Goal: Task Accomplishment & Management: Use online tool/utility

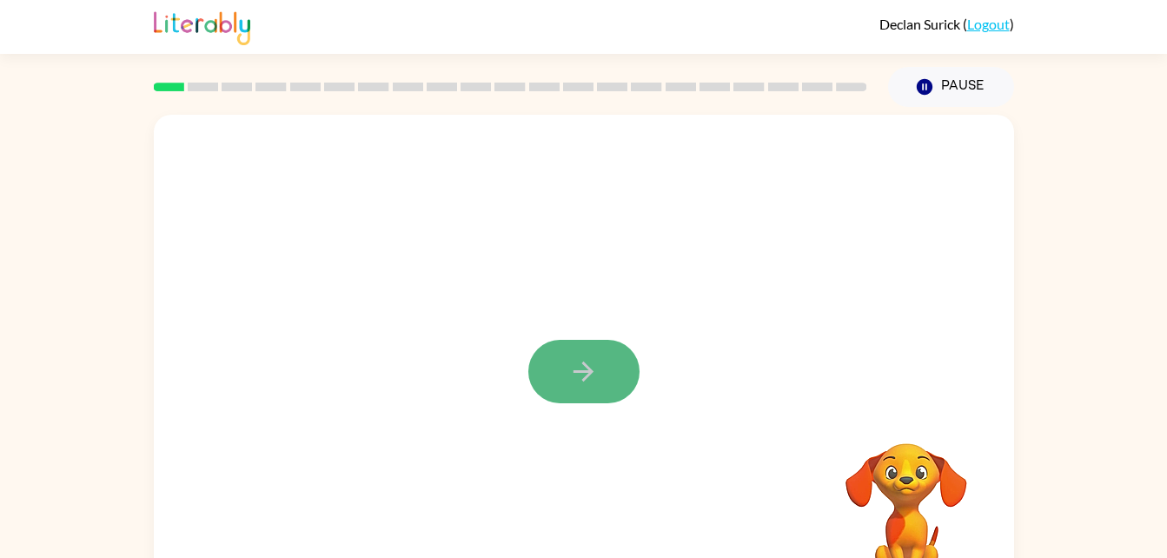
click at [595, 354] on button "button" at bounding box center [583, 371] width 111 height 63
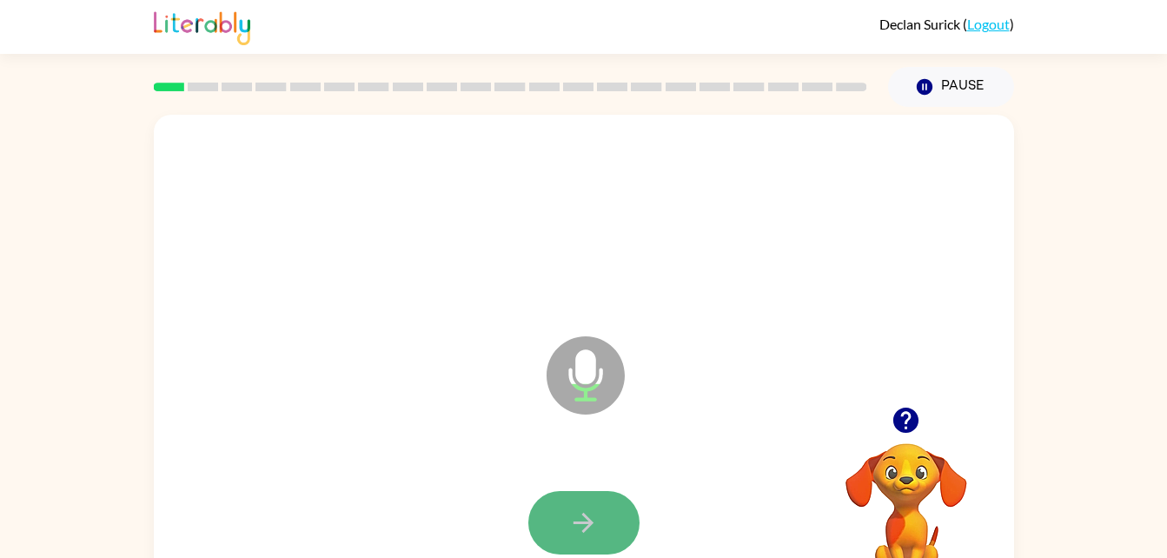
click at [569, 515] on icon "button" at bounding box center [583, 522] width 30 height 30
click at [566, 522] on button "button" at bounding box center [583, 522] width 111 height 63
click at [586, 504] on button "button" at bounding box center [583, 522] width 111 height 63
click at [586, 508] on icon "button" at bounding box center [583, 522] width 30 height 30
drag, startPoint x: 582, startPoint y: 502, endPoint x: 572, endPoint y: 518, distance: 18.8
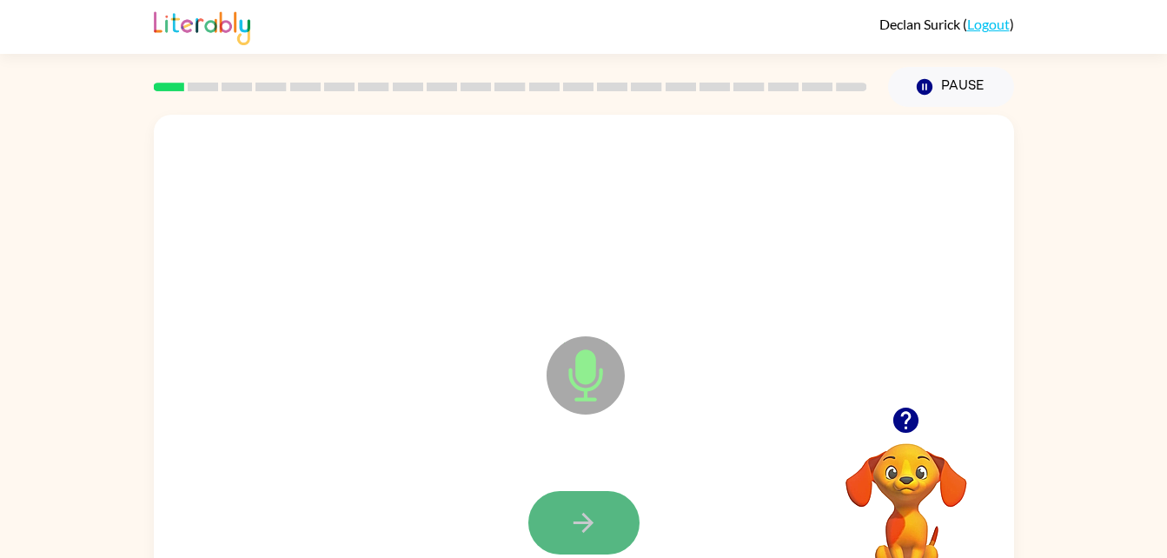
click at [572, 518] on icon "button" at bounding box center [583, 522] width 30 height 30
drag, startPoint x: 572, startPoint y: 518, endPoint x: 569, endPoint y: 506, distance: 11.6
drag, startPoint x: 569, startPoint y: 506, endPoint x: 573, endPoint y: 540, distance: 34.2
click at [573, 540] on button "button" at bounding box center [583, 522] width 111 height 63
click at [594, 514] on icon "button" at bounding box center [583, 522] width 30 height 30
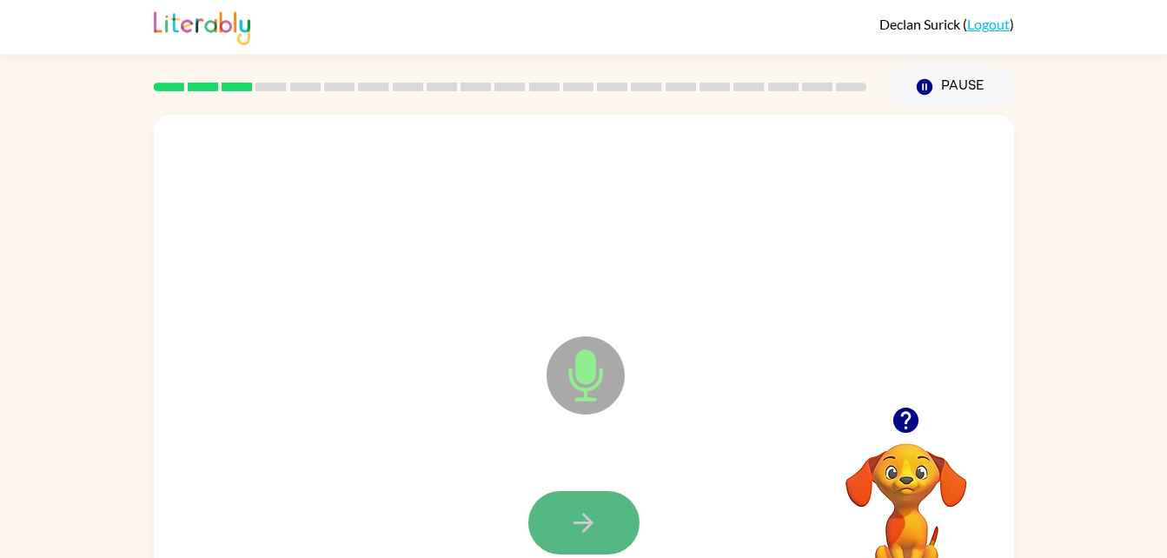
click at [583, 518] on icon "button" at bounding box center [583, 522] width 30 height 30
drag, startPoint x: 602, startPoint y: 524, endPoint x: 539, endPoint y: 511, distance: 63.9
click at [539, 511] on button "button" at bounding box center [583, 522] width 111 height 63
click at [590, 519] on icon "button" at bounding box center [583, 523] width 20 height 20
click at [588, 519] on icon "button" at bounding box center [583, 523] width 20 height 20
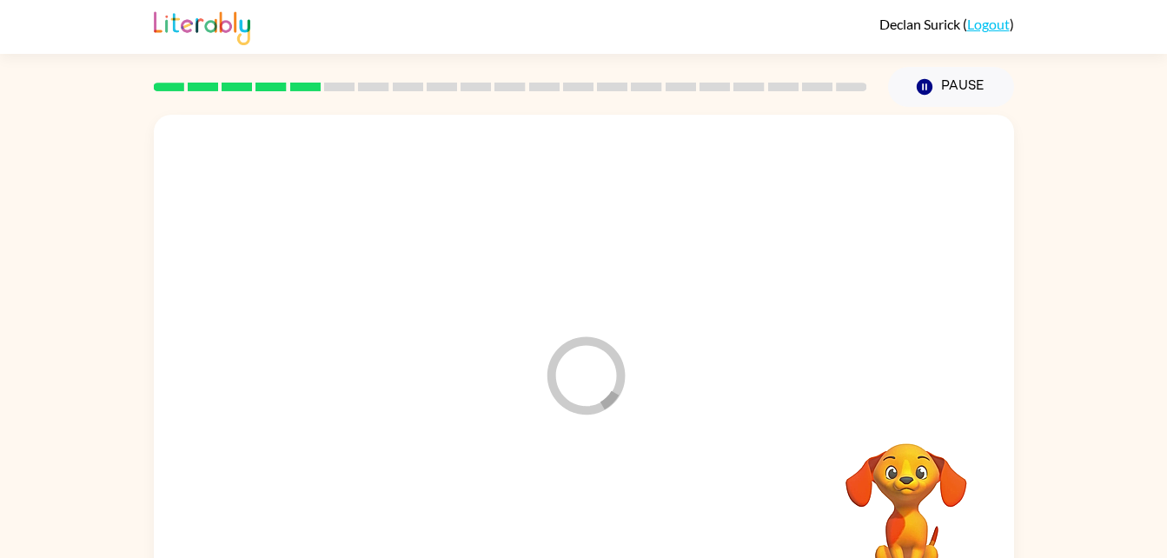
click at [572, 510] on div at bounding box center [583, 523] width 825 height 142
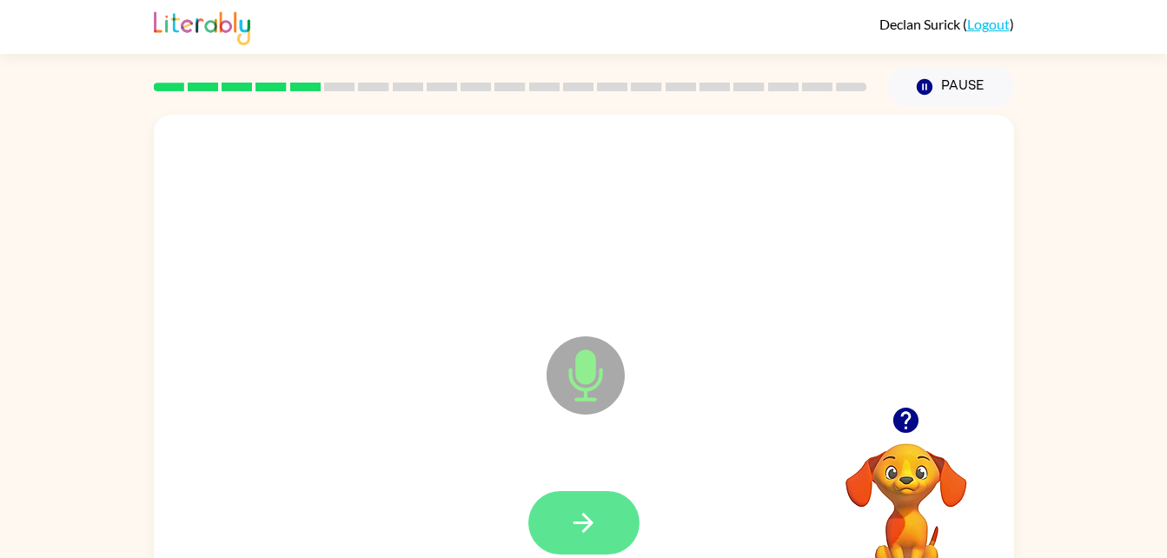
click at [582, 527] on icon "button" at bounding box center [583, 522] width 30 height 30
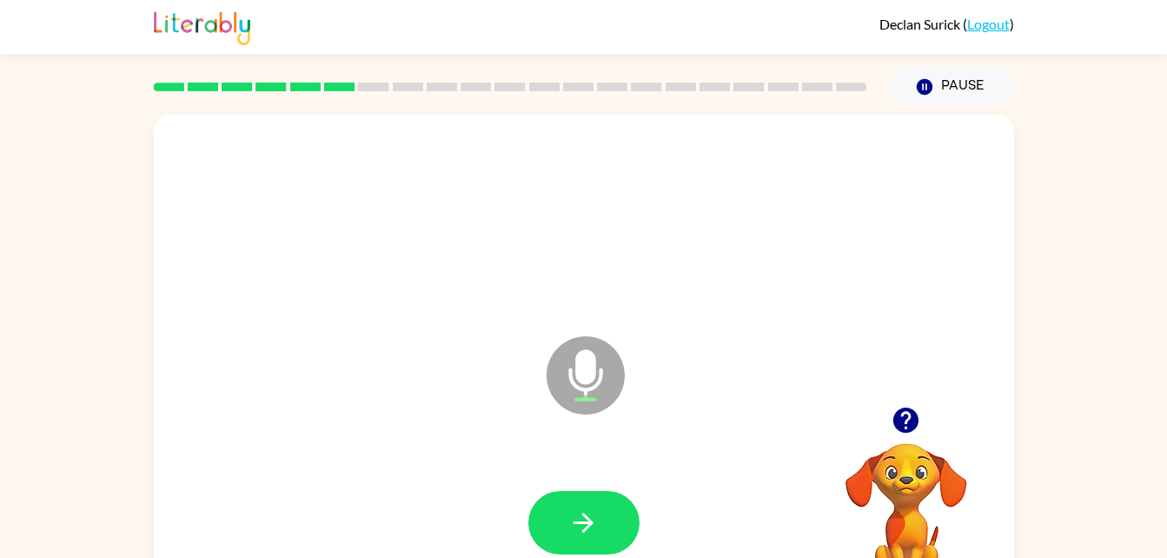
drag, startPoint x: 587, startPoint y: 525, endPoint x: 566, endPoint y: 522, distance: 21.0
click at [566, 522] on button "button" at bounding box center [583, 522] width 111 height 63
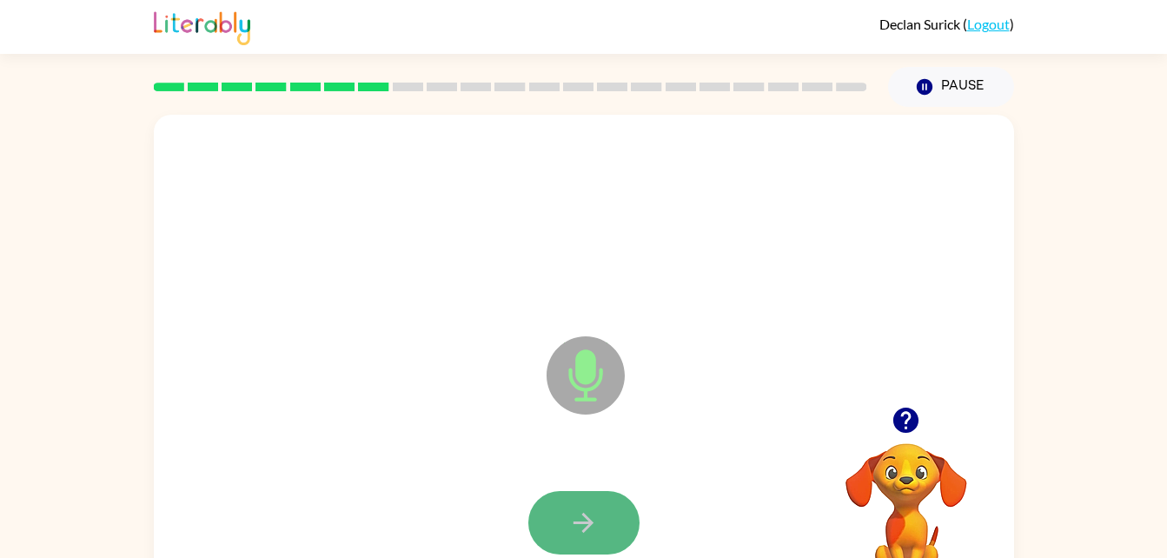
click at [591, 511] on icon "button" at bounding box center [583, 522] width 30 height 30
click at [608, 513] on button "button" at bounding box center [583, 522] width 111 height 63
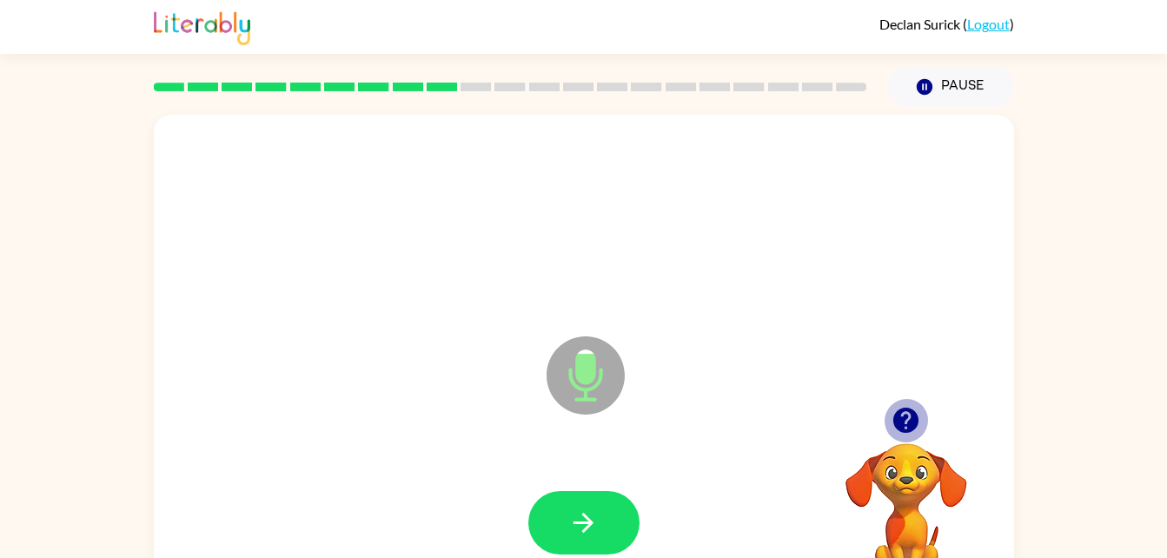
click at [902, 416] on icon "button" at bounding box center [905, 420] width 30 height 30
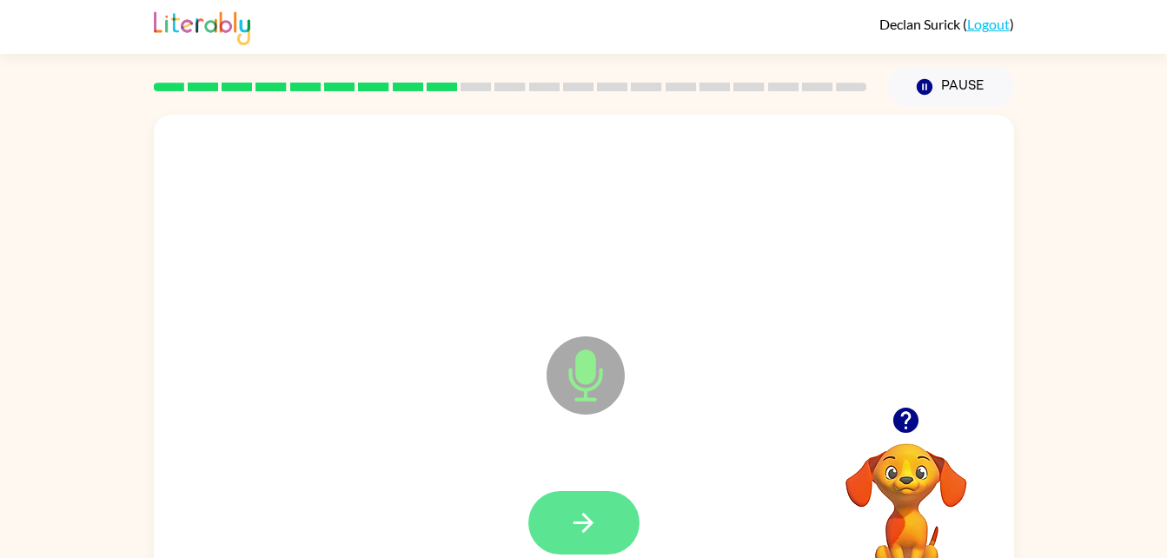
click at [591, 524] on icon "button" at bounding box center [583, 523] width 20 height 20
drag, startPoint x: 589, startPoint y: 523, endPoint x: 565, endPoint y: 527, distance: 24.7
click at [565, 527] on button "button" at bounding box center [583, 522] width 111 height 63
click at [569, 527] on icon "button" at bounding box center [583, 522] width 30 height 30
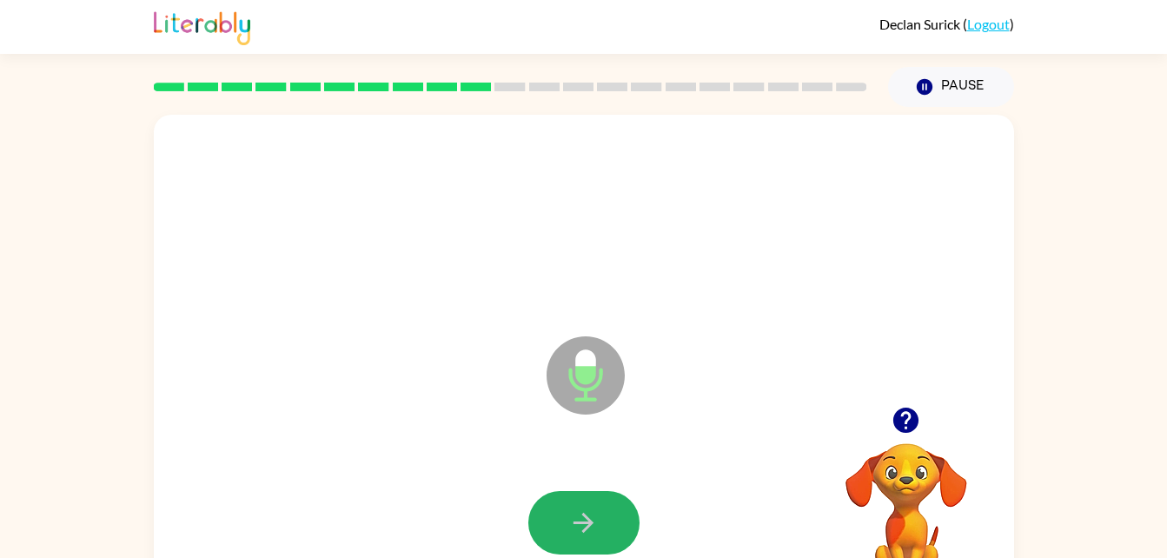
click at [570, 526] on icon "button" at bounding box center [583, 522] width 30 height 30
click at [572, 512] on icon "button" at bounding box center [583, 522] width 30 height 30
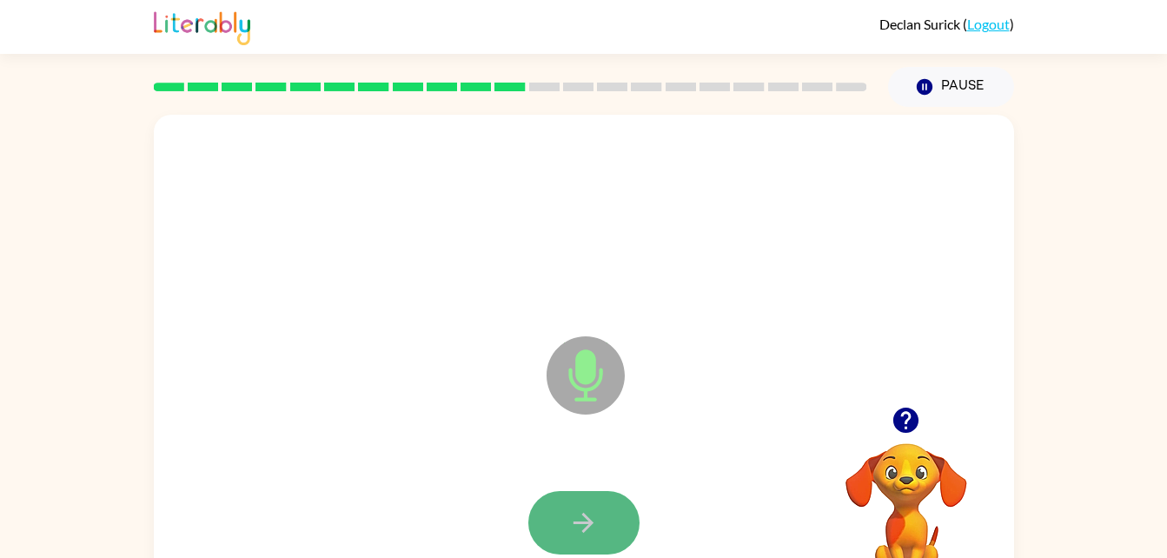
click at [558, 533] on button "button" at bounding box center [583, 522] width 111 height 63
drag, startPoint x: 558, startPoint y: 533, endPoint x: 538, endPoint y: 524, distance: 21.8
click at [538, 524] on button "button" at bounding box center [583, 522] width 111 height 63
click at [606, 529] on button "button" at bounding box center [583, 522] width 111 height 63
click at [553, 511] on button "button" at bounding box center [583, 522] width 111 height 63
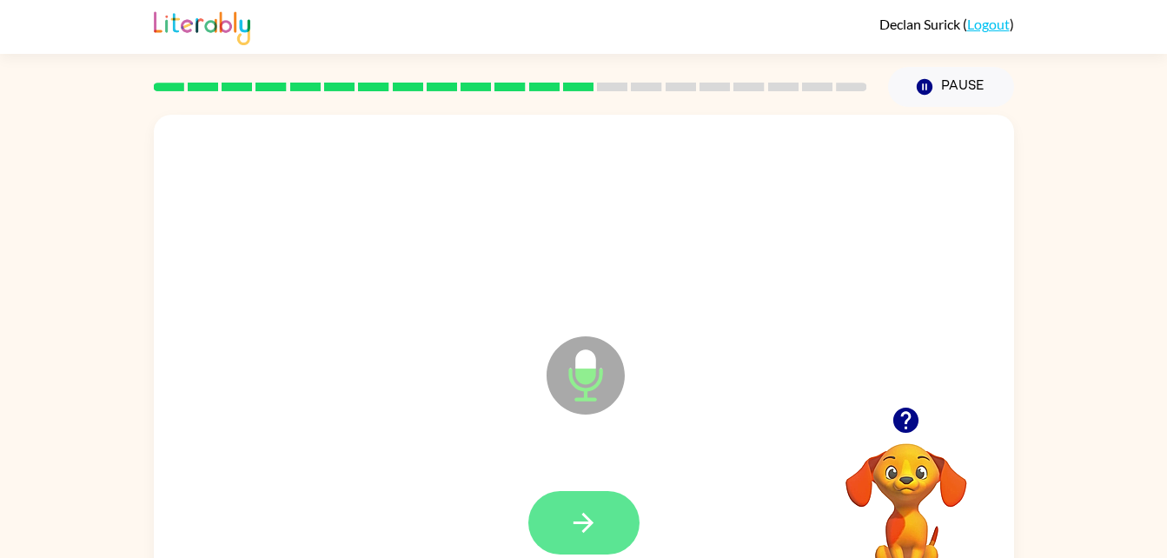
drag, startPoint x: 553, startPoint y: 511, endPoint x: 556, endPoint y: 533, distance: 22.9
click at [556, 533] on button "button" at bounding box center [583, 522] width 111 height 63
drag, startPoint x: 575, startPoint y: 520, endPoint x: 558, endPoint y: 528, distance: 19.1
click at [558, 528] on button "button" at bounding box center [583, 522] width 111 height 63
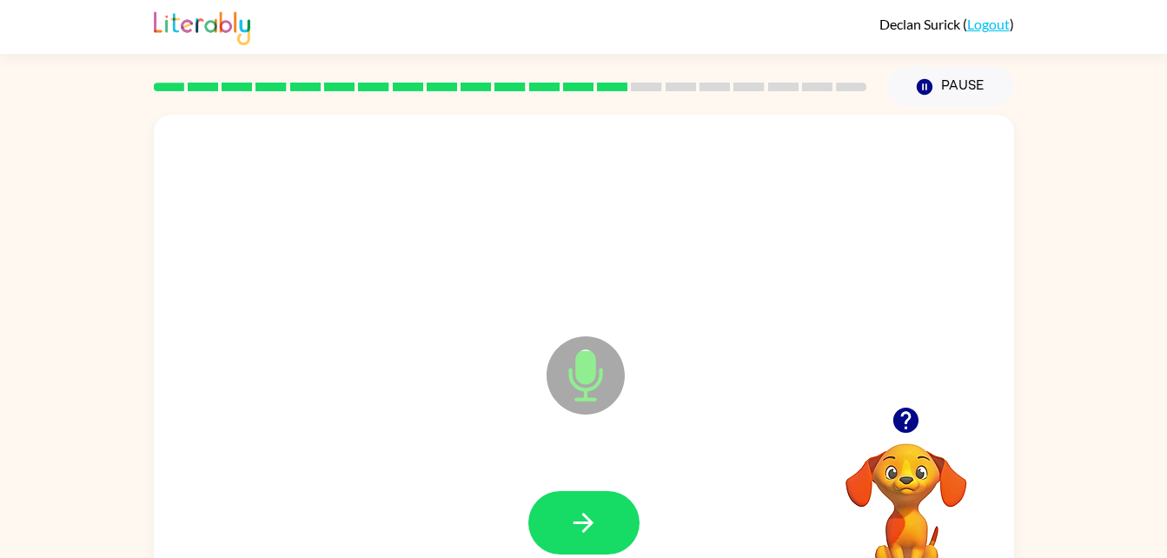
drag, startPoint x: 558, startPoint y: 528, endPoint x: 542, endPoint y: 513, distance: 21.5
click at [542, 513] on button "button" at bounding box center [583, 522] width 111 height 63
click at [613, 505] on button "button" at bounding box center [583, 522] width 111 height 63
click at [567, 525] on button "button" at bounding box center [583, 522] width 111 height 63
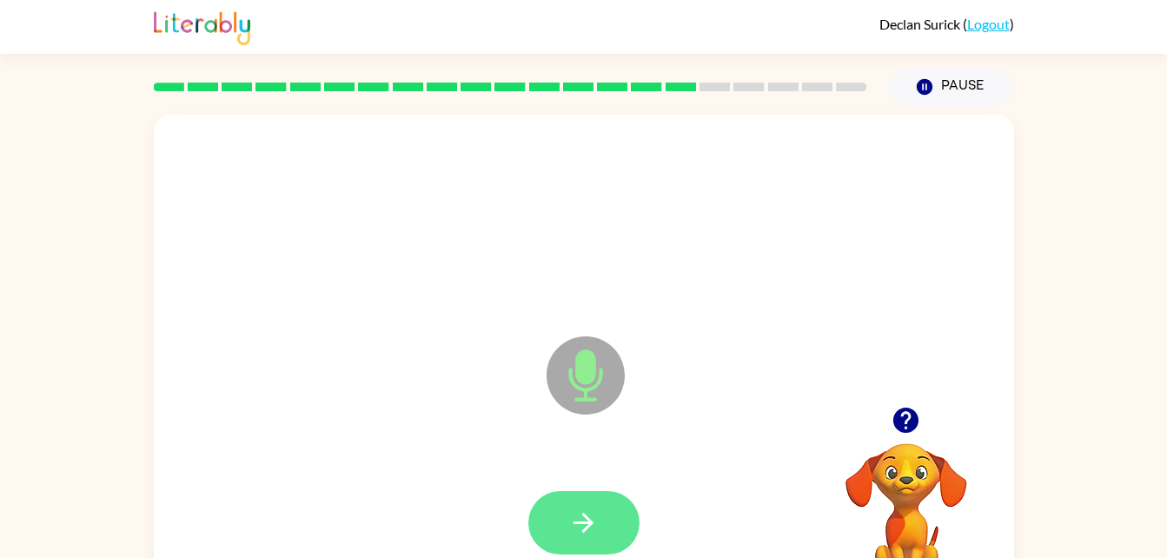
click at [579, 515] on icon "button" at bounding box center [583, 522] width 30 height 30
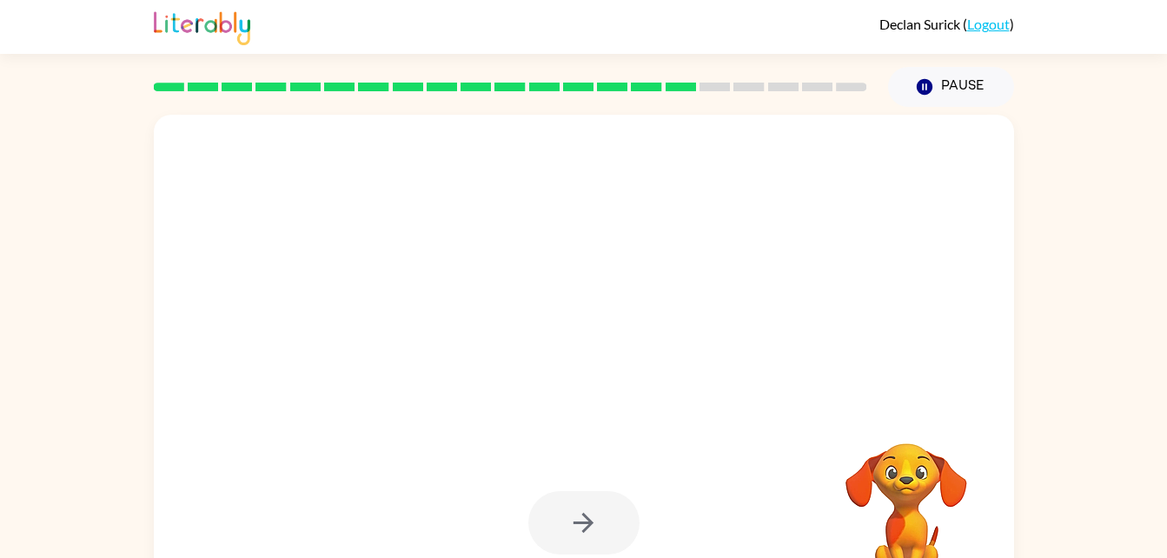
click at [575, 516] on div at bounding box center [583, 522] width 111 height 63
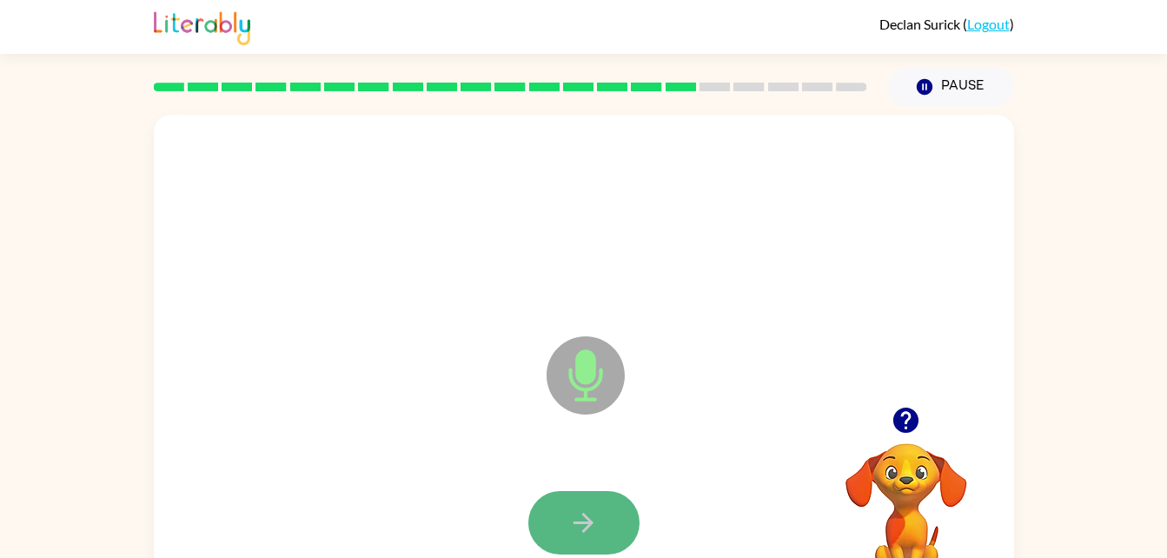
click at [571, 515] on icon "button" at bounding box center [583, 522] width 30 height 30
click at [611, 528] on button "button" at bounding box center [583, 522] width 111 height 63
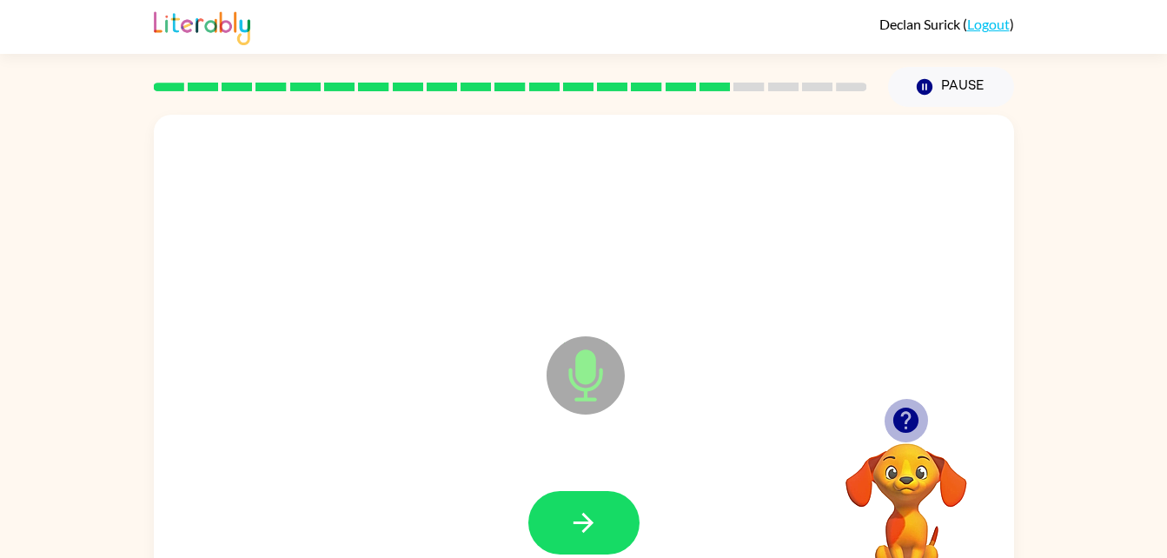
click at [899, 413] on icon "button" at bounding box center [905, 419] width 25 height 25
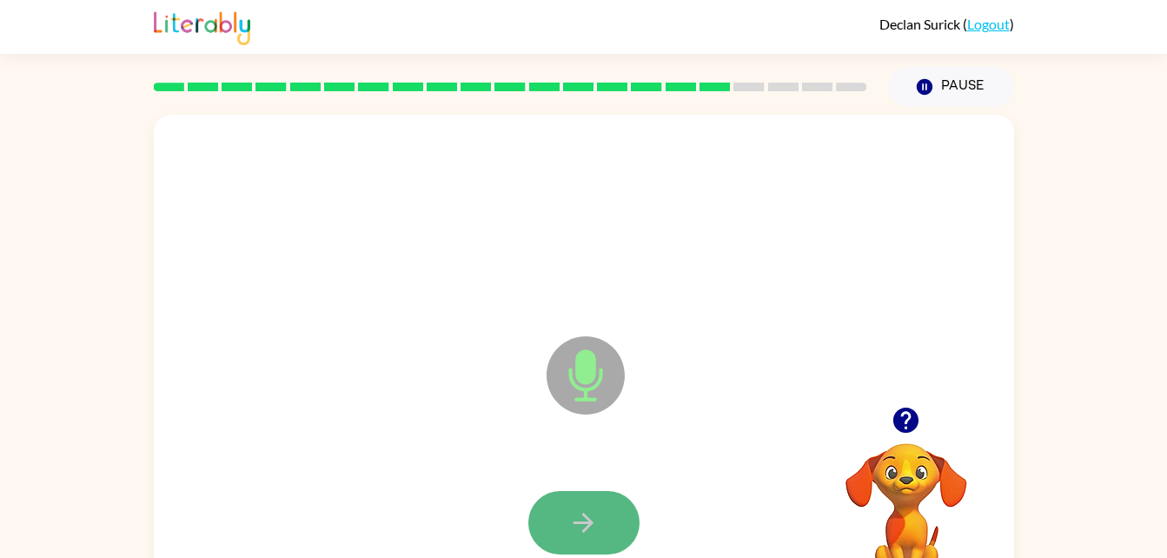
click at [552, 521] on button "button" at bounding box center [583, 522] width 111 height 63
click at [588, 532] on icon "button" at bounding box center [583, 522] width 30 height 30
click at [611, 523] on button "button" at bounding box center [583, 522] width 111 height 63
click at [617, 517] on button "button" at bounding box center [583, 522] width 111 height 63
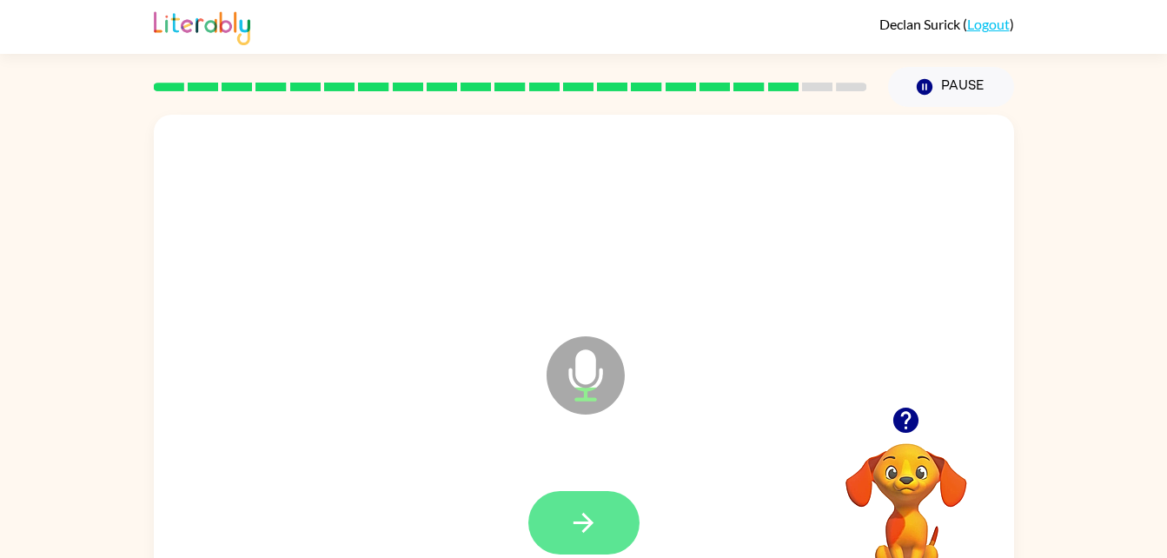
click at [596, 515] on icon "button" at bounding box center [583, 522] width 30 height 30
click at [590, 521] on icon "button" at bounding box center [583, 523] width 20 height 20
click at [599, 513] on button "button" at bounding box center [583, 522] width 111 height 63
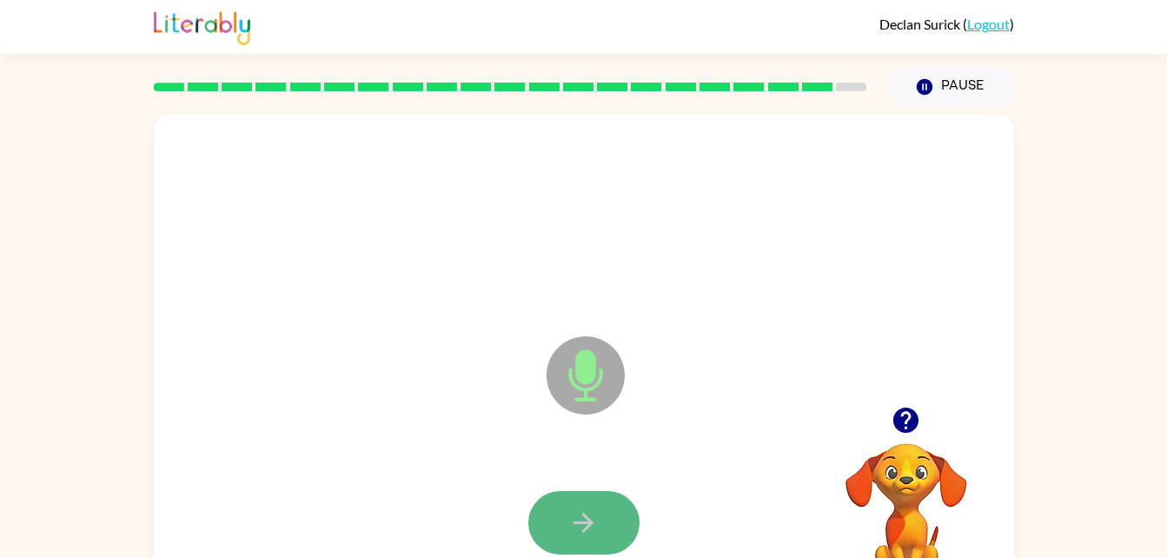
click at [594, 514] on icon "button" at bounding box center [583, 522] width 30 height 30
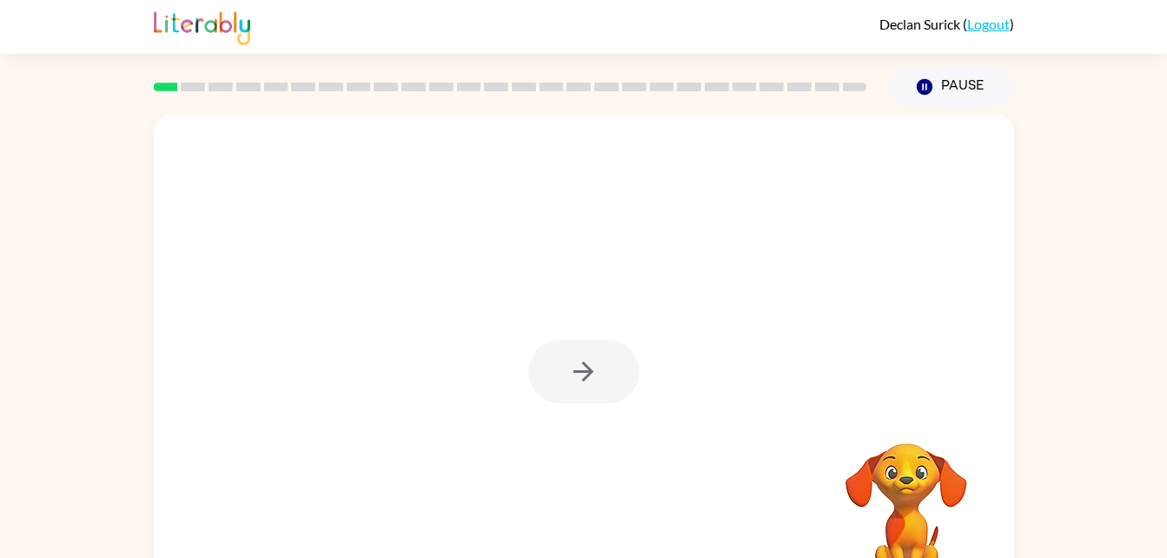
click at [932, 362] on div at bounding box center [584, 363] width 860 height 496
click at [585, 366] on icon "button" at bounding box center [583, 371] width 20 height 20
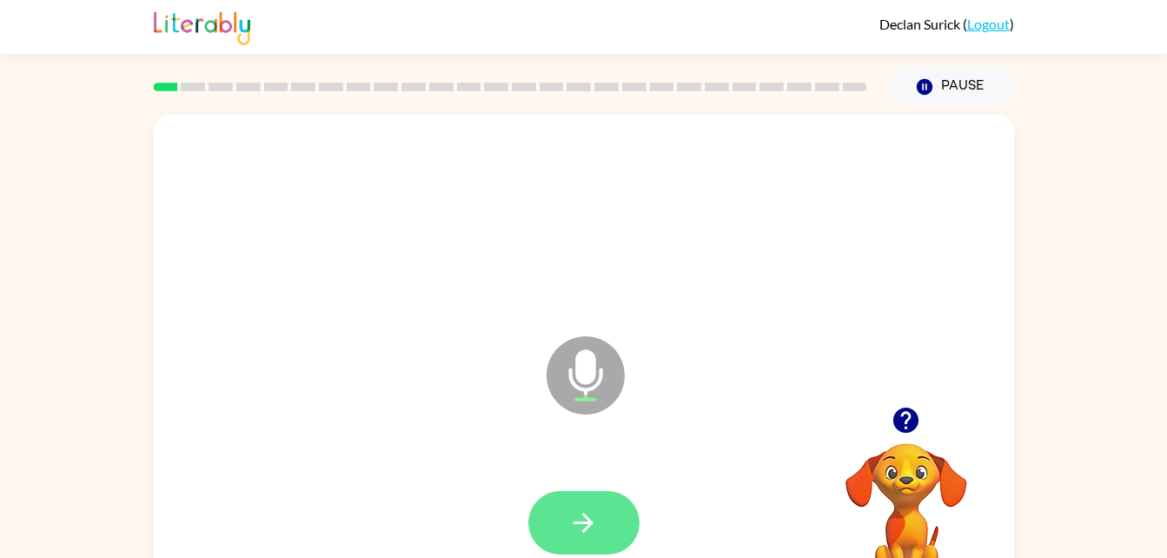
click at [594, 547] on button "button" at bounding box center [583, 522] width 111 height 63
click at [577, 514] on icon "button" at bounding box center [583, 522] width 30 height 30
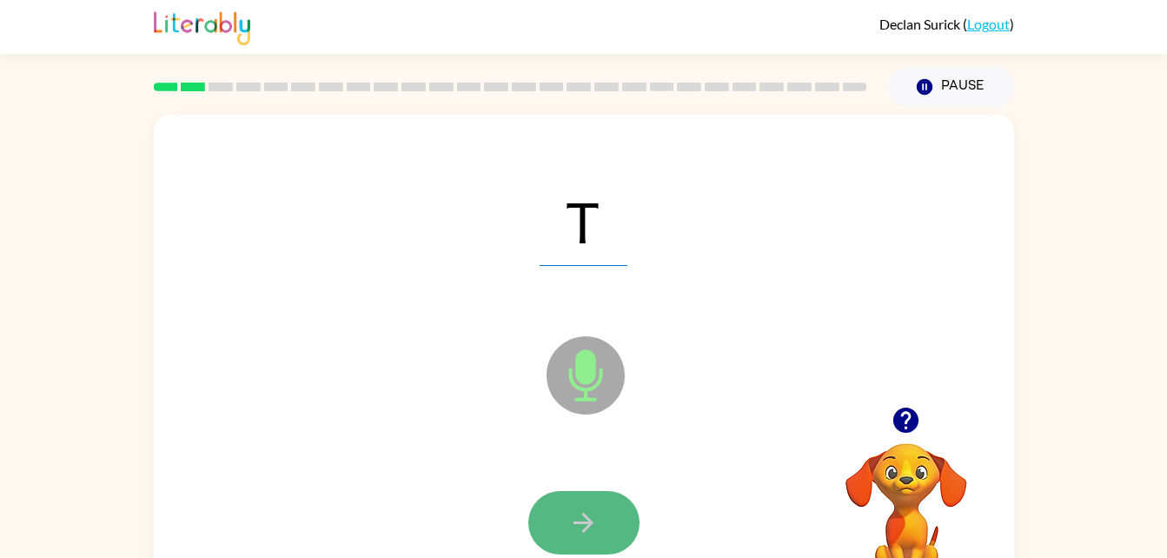
click at [577, 514] on icon "button" at bounding box center [583, 522] width 30 height 30
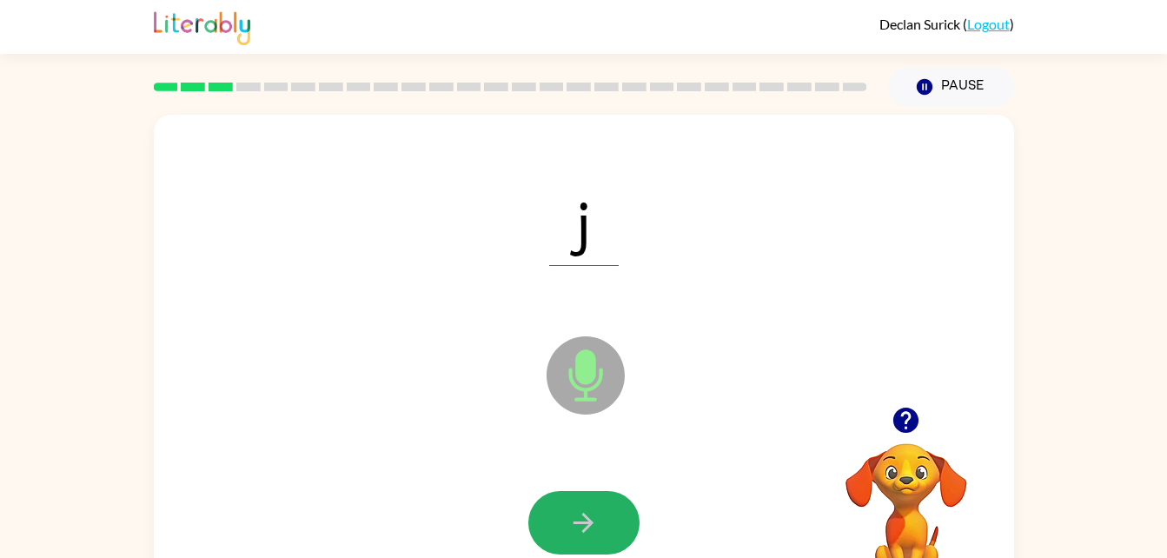
click at [577, 514] on icon "button" at bounding box center [583, 522] width 30 height 30
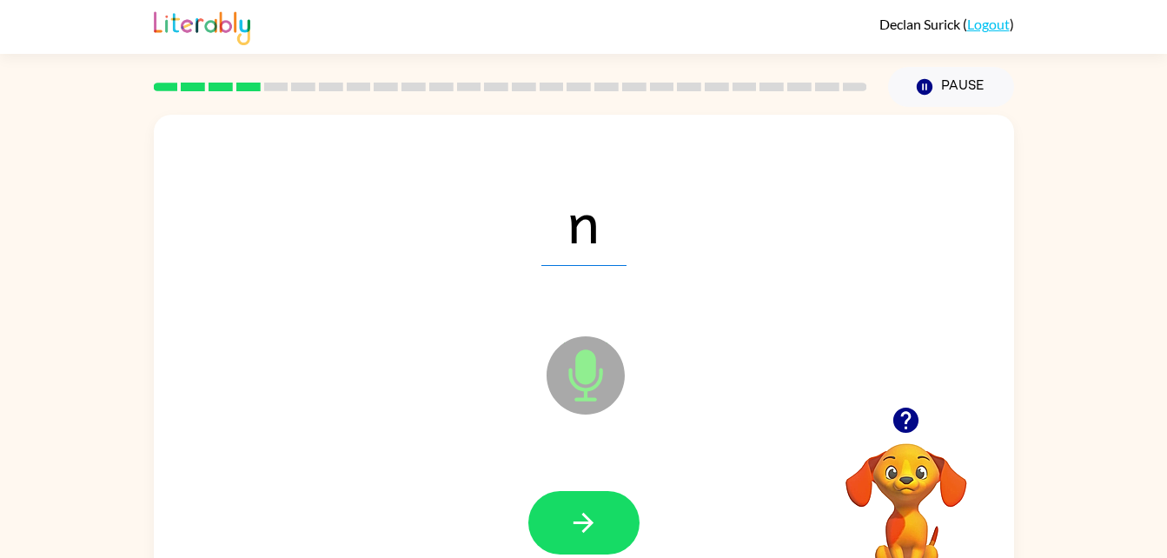
click at [577, 514] on icon "button" at bounding box center [583, 522] width 30 height 30
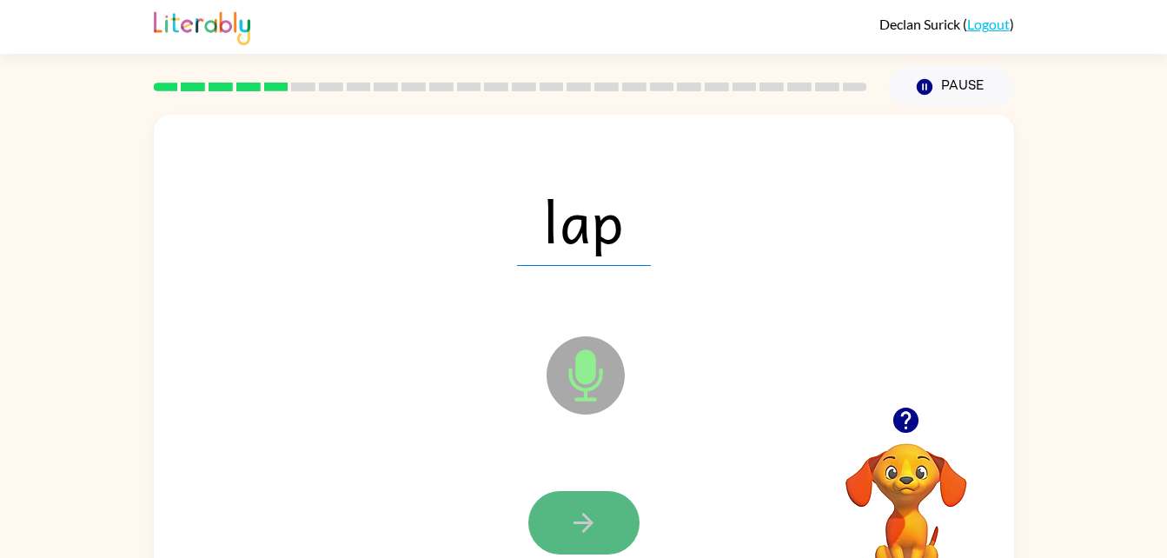
click at [605, 540] on button "button" at bounding box center [583, 522] width 111 height 63
click at [585, 518] on icon "button" at bounding box center [583, 522] width 30 height 30
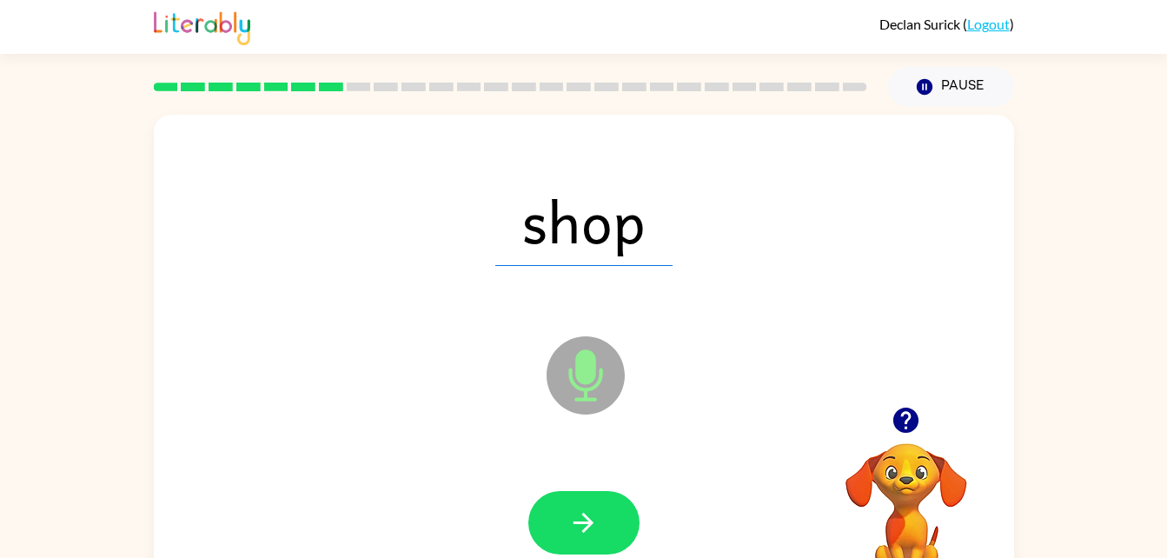
click at [592, 524] on icon "button" at bounding box center [583, 522] width 30 height 30
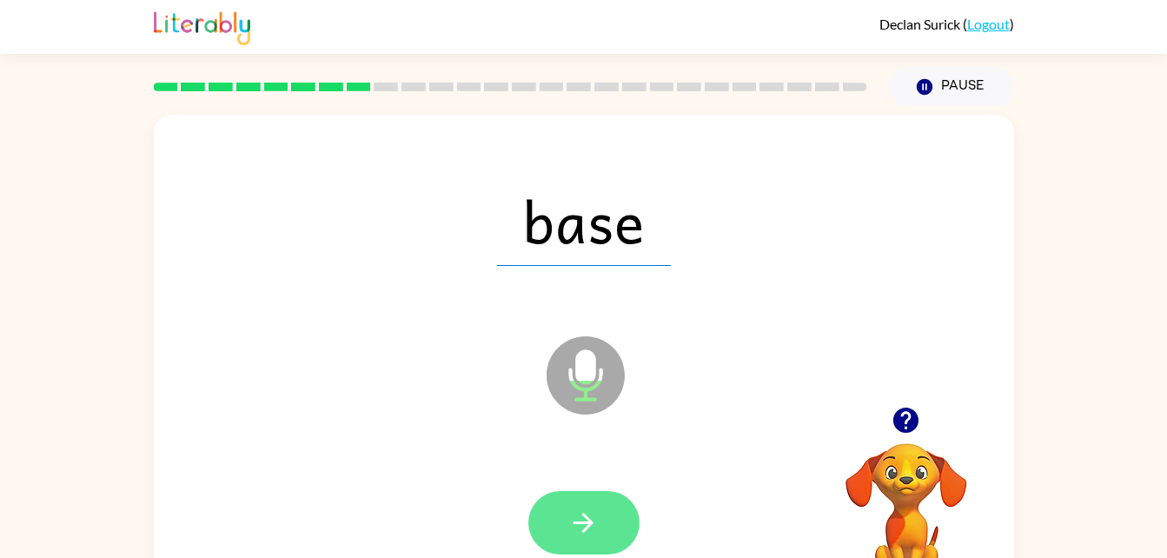
click at [612, 513] on button "button" at bounding box center [583, 522] width 111 height 63
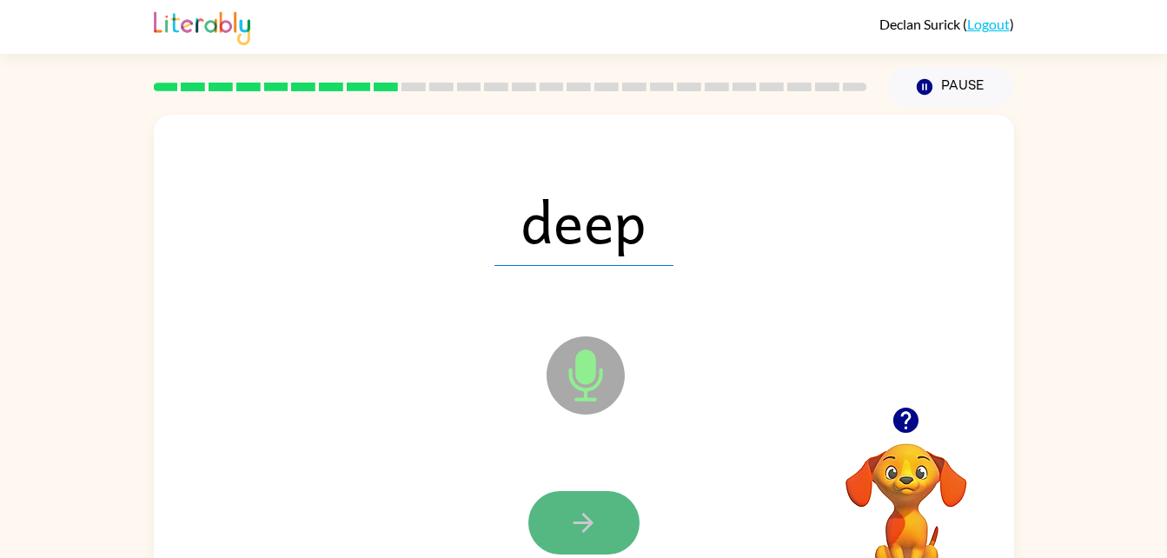
click at [578, 492] on button "button" at bounding box center [583, 522] width 111 height 63
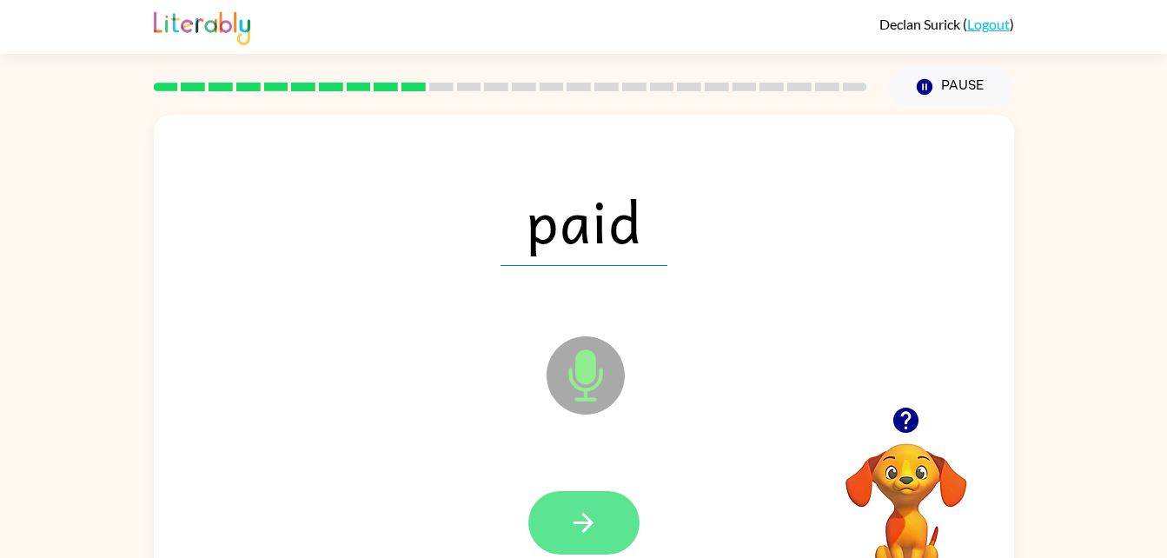
click at [562, 532] on button "button" at bounding box center [583, 522] width 111 height 63
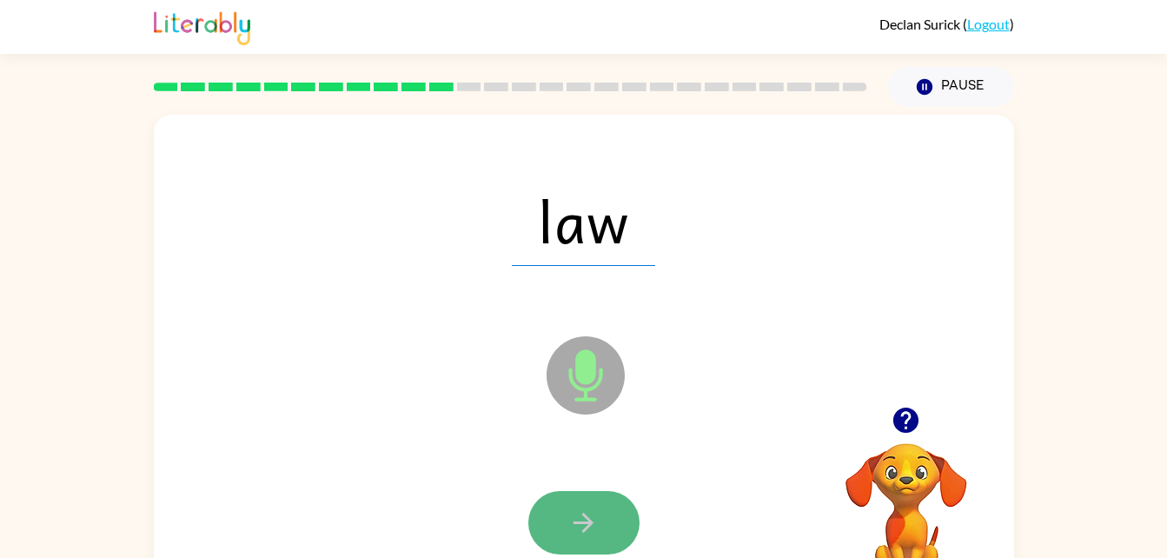
click at [582, 514] on icon "button" at bounding box center [583, 523] width 20 height 20
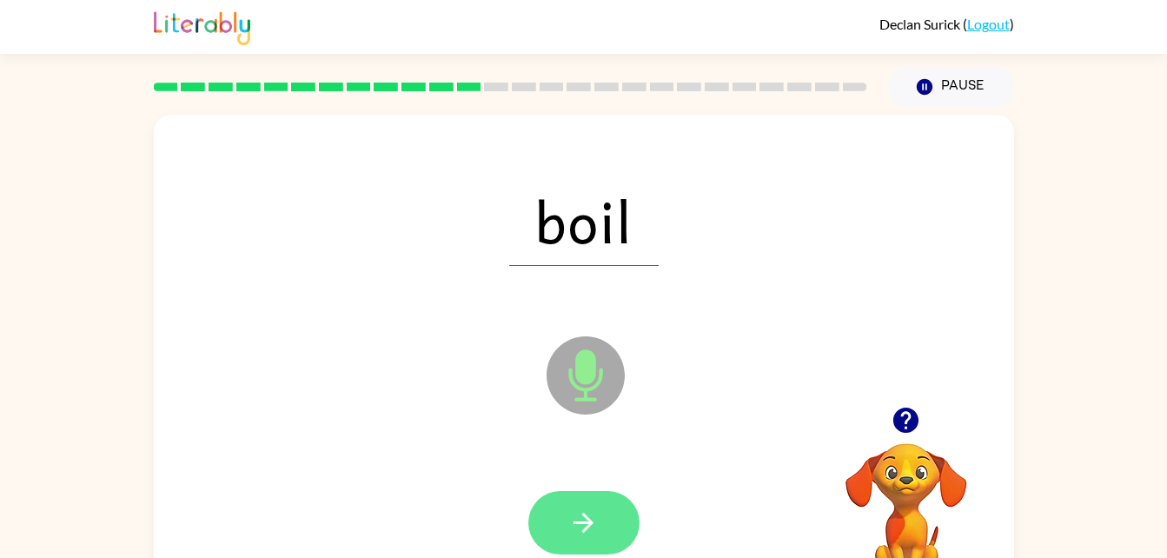
click at [581, 533] on icon "button" at bounding box center [583, 522] width 30 height 30
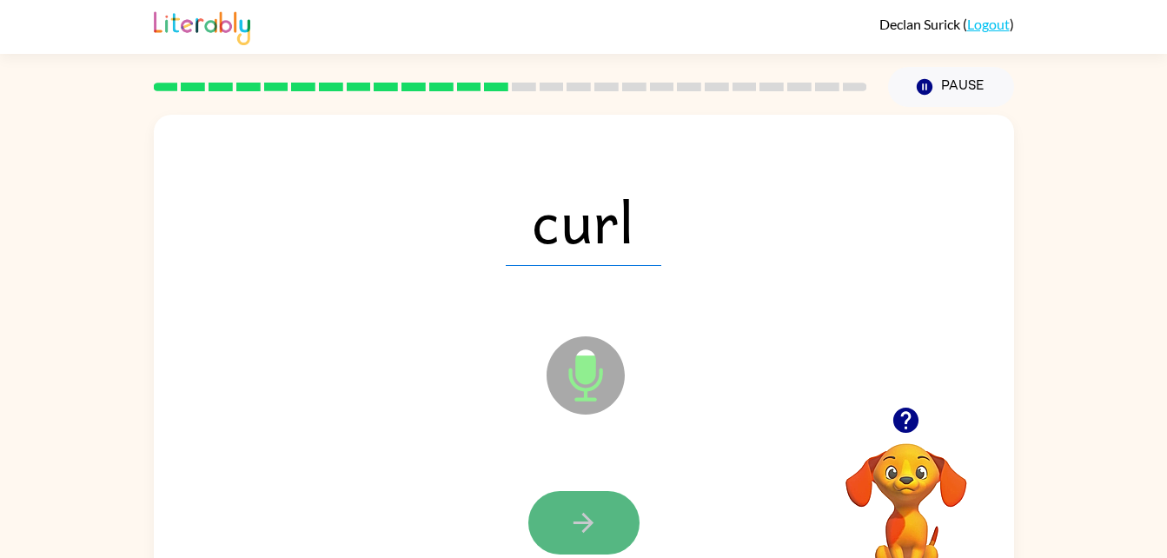
click at [576, 527] on icon "button" at bounding box center [583, 522] width 30 height 30
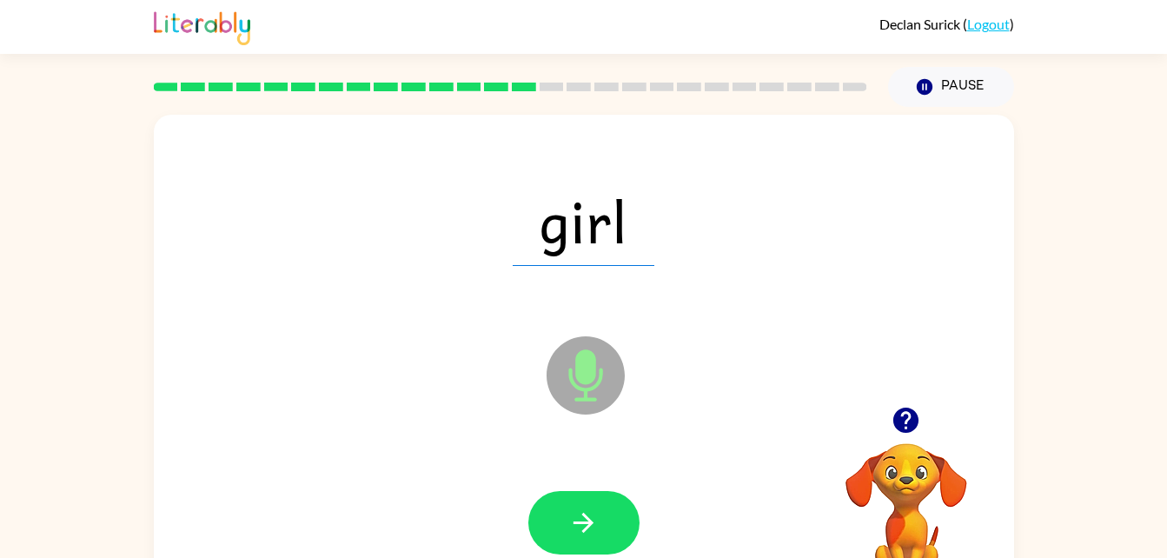
drag, startPoint x: 576, startPoint y: 527, endPoint x: 534, endPoint y: 535, distance: 42.4
click at [534, 535] on button "button" at bounding box center [583, 522] width 111 height 63
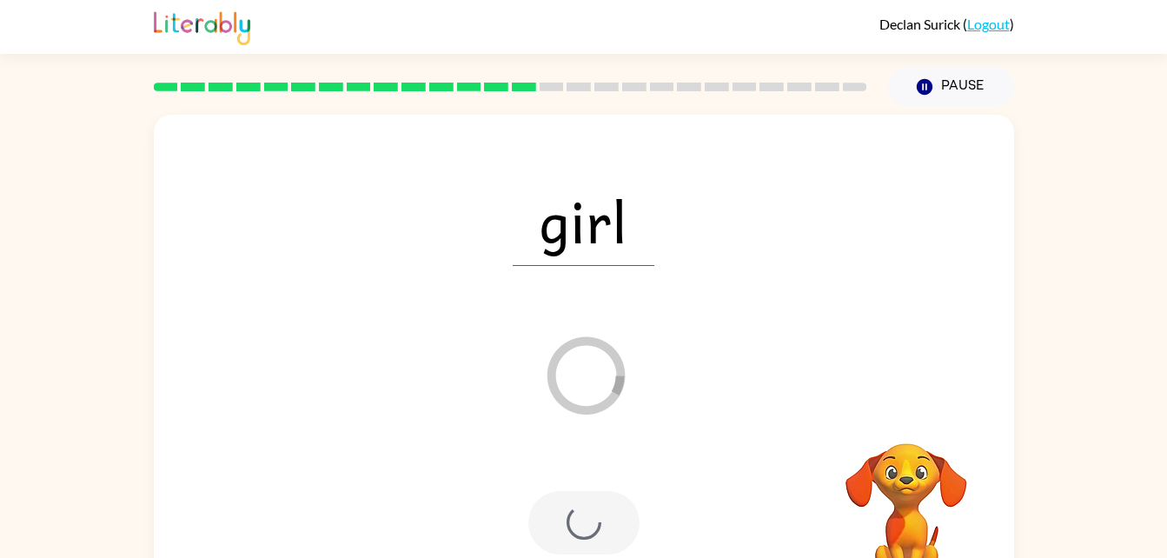
drag, startPoint x: 534, startPoint y: 535, endPoint x: 776, endPoint y: 423, distance: 266.2
click at [776, 423] on div "girl Loader Your response is being sent to our graders" at bounding box center [584, 363] width 860 height 496
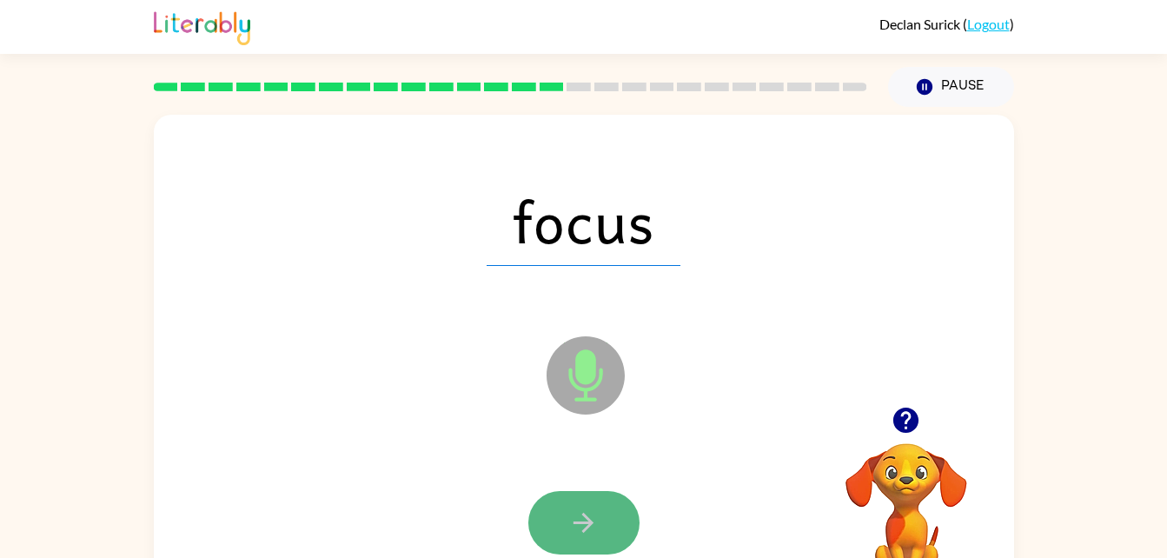
click at [594, 513] on icon "button" at bounding box center [583, 522] width 30 height 30
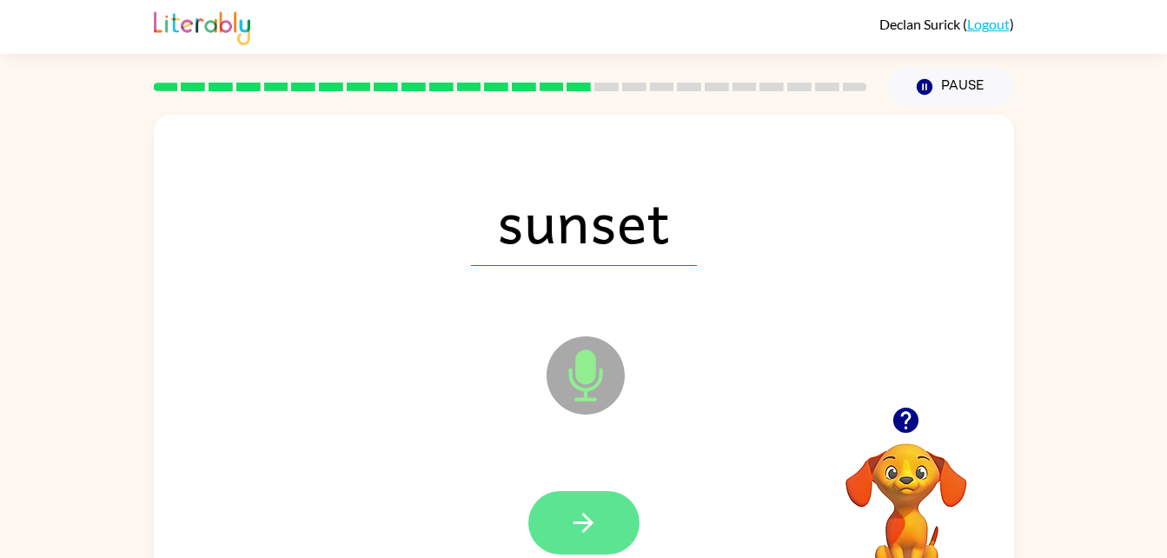
click at [568, 531] on icon "button" at bounding box center [583, 522] width 30 height 30
click at [579, 519] on icon "button" at bounding box center [583, 522] width 30 height 30
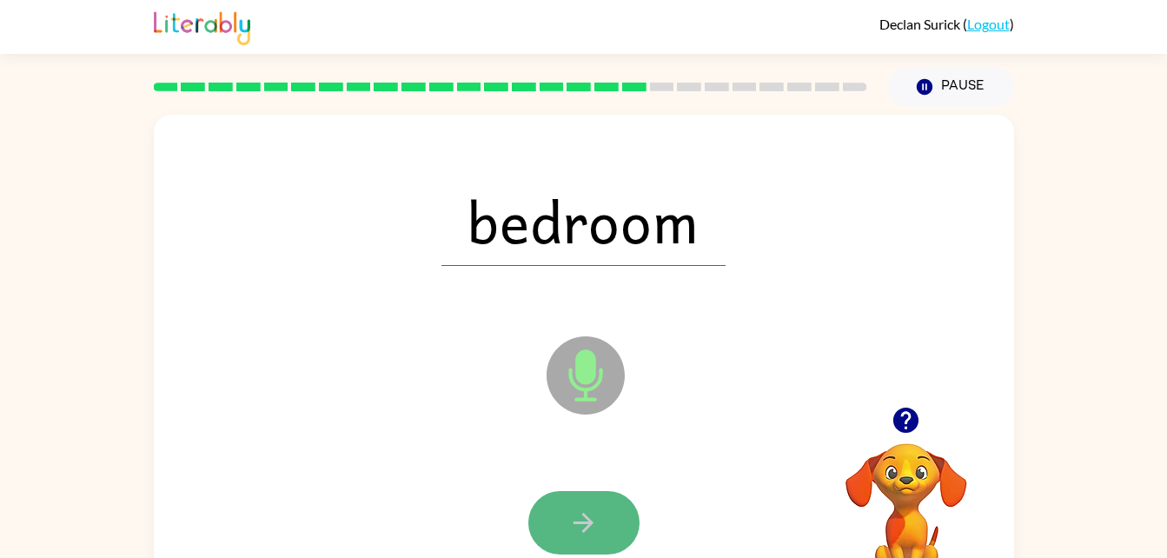
click at [572, 507] on icon "button" at bounding box center [583, 522] width 30 height 30
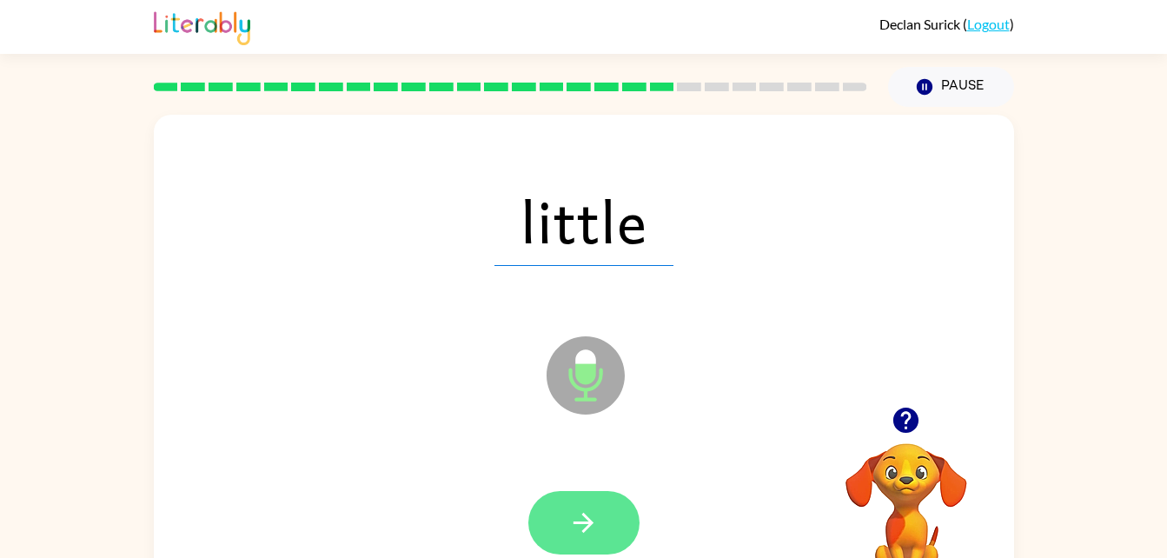
click at [575, 509] on icon "button" at bounding box center [583, 522] width 30 height 30
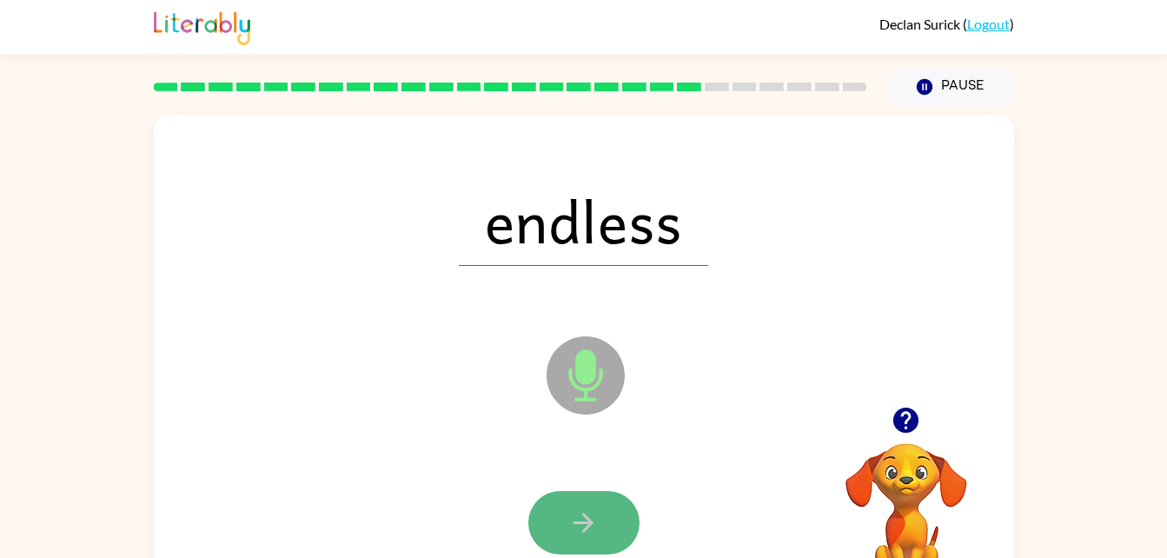
click at [575, 511] on icon "button" at bounding box center [583, 522] width 30 height 30
click at [573, 512] on icon "button" at bounding box center [583, 522] width 30 height 30
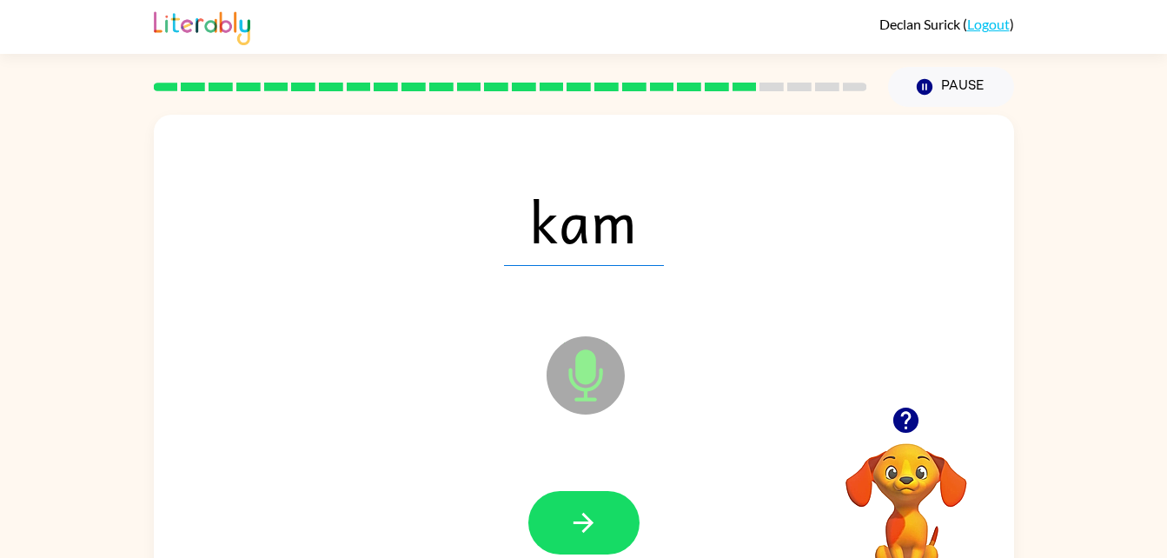
click at [596, 488] on div at bounding box center [583, 523] width 825 height 142
click at [591, 484] on div at bounding box center [583, 523] width 825 height 142
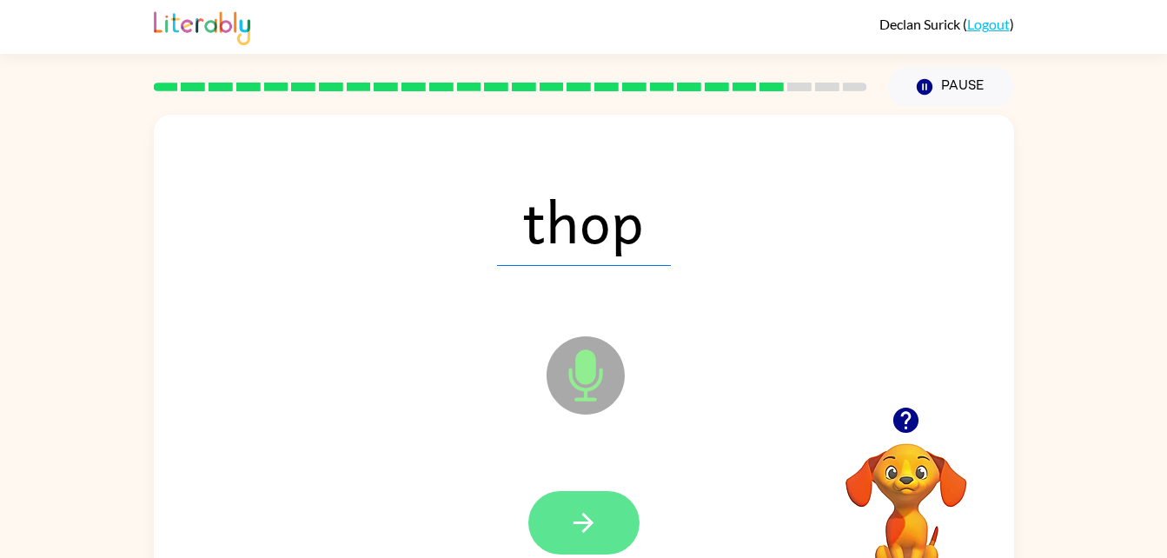
click at [580, 549] on button "button" at bounding box center [583, 522] width 111 height 63
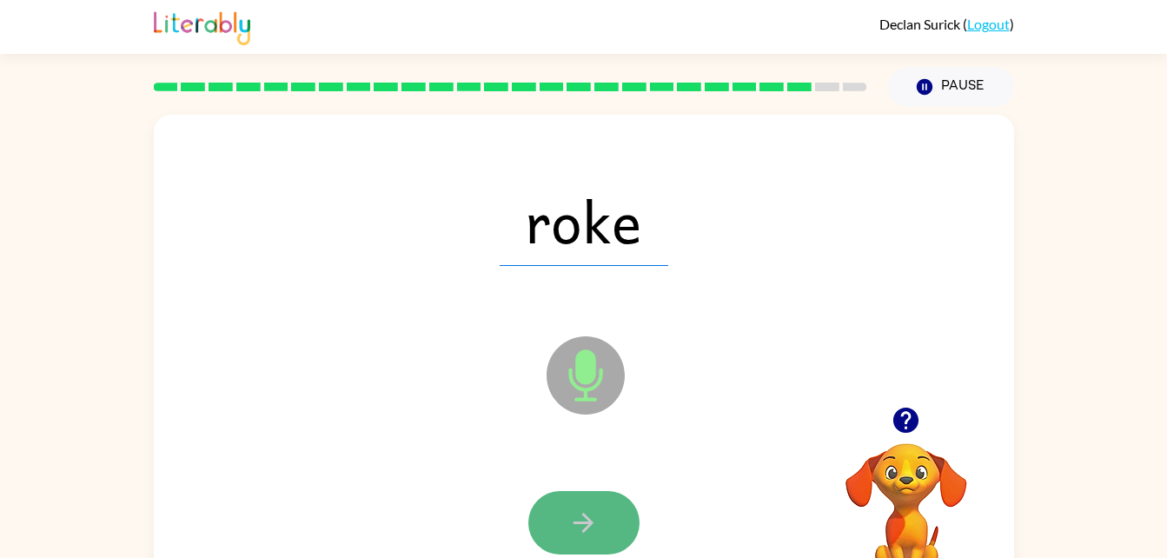
click at [580, 543] on button "button" at bounding box center [583, 522] width 111 height 63
click at [571, 518] on icon "button" at bounding box center [583, 522] width 30 height 30
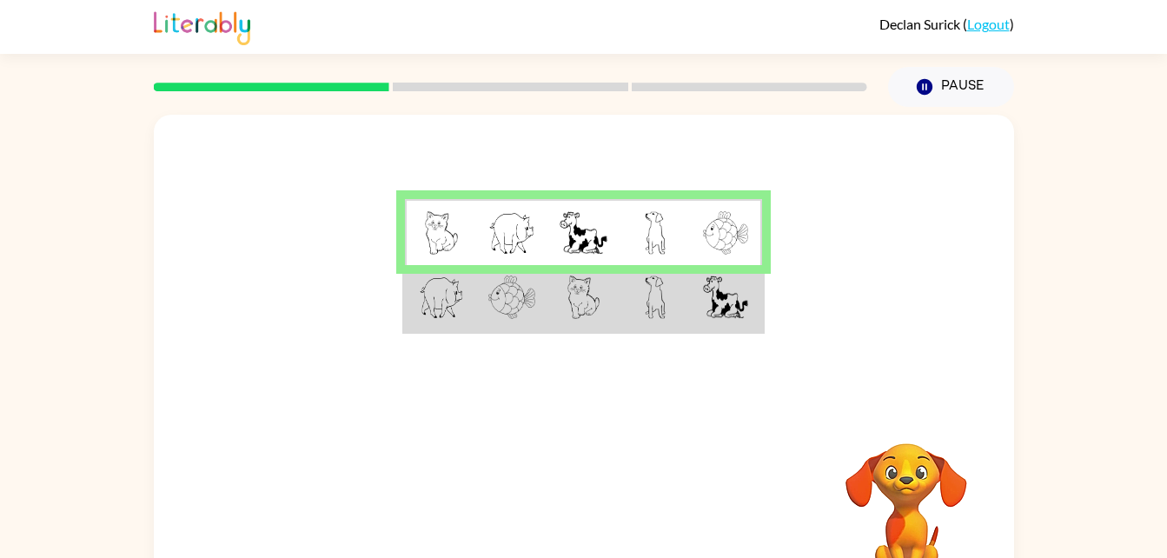
click at [582, 309] on img at bounding box center [583, 296] width 33 height 43
click at [610, 304] on td at bounding box center [582, 298] width 71 height 67
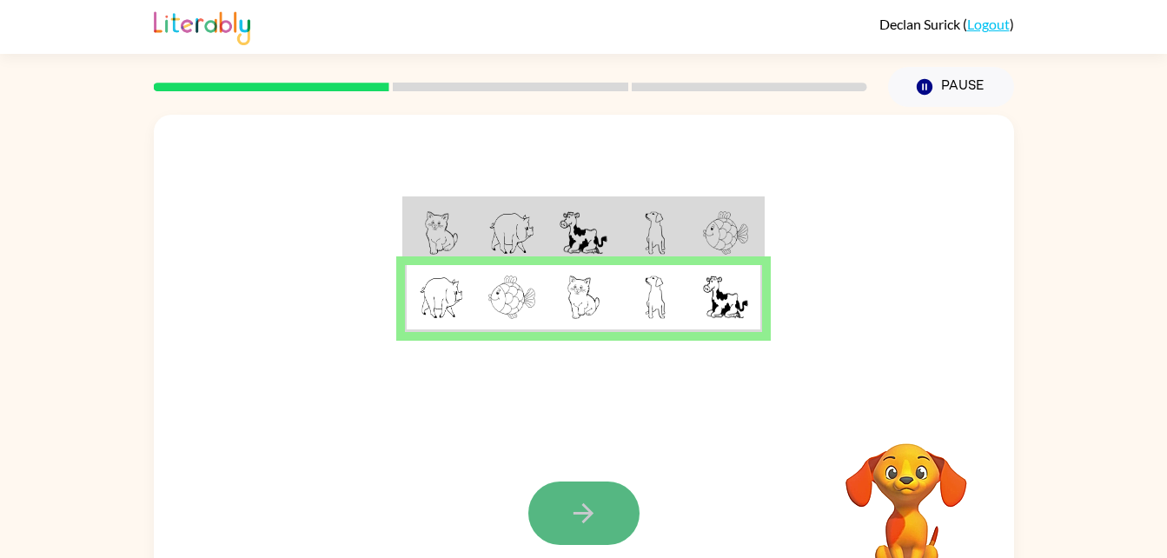
click at [591, 524] on icon "button" at bounding box center [583, 513] width 30 height 30
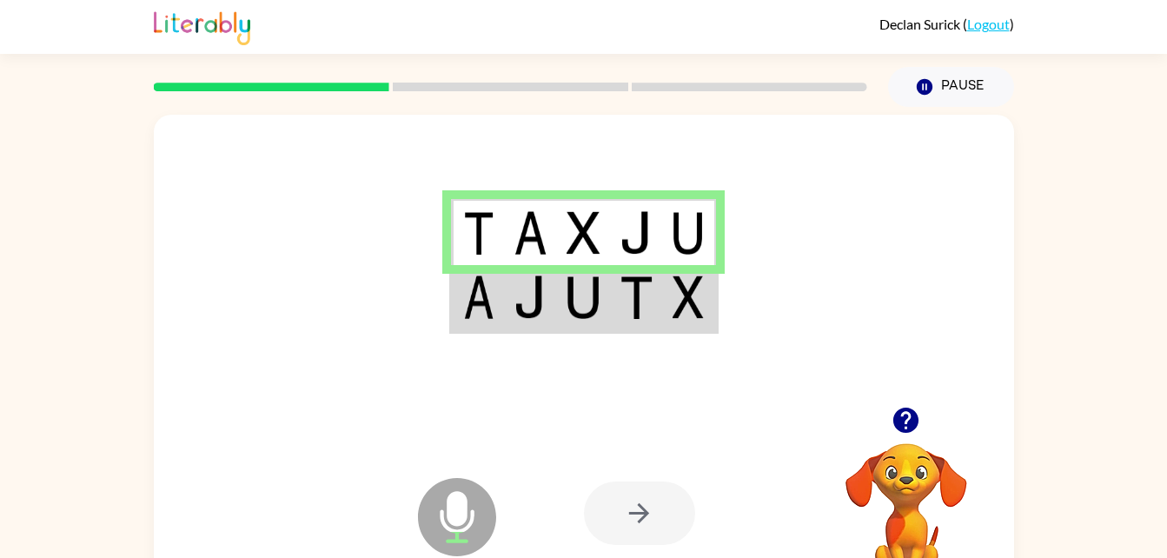
click at [683, 284] on img at bounding box center [687, 296] width 31 height 43
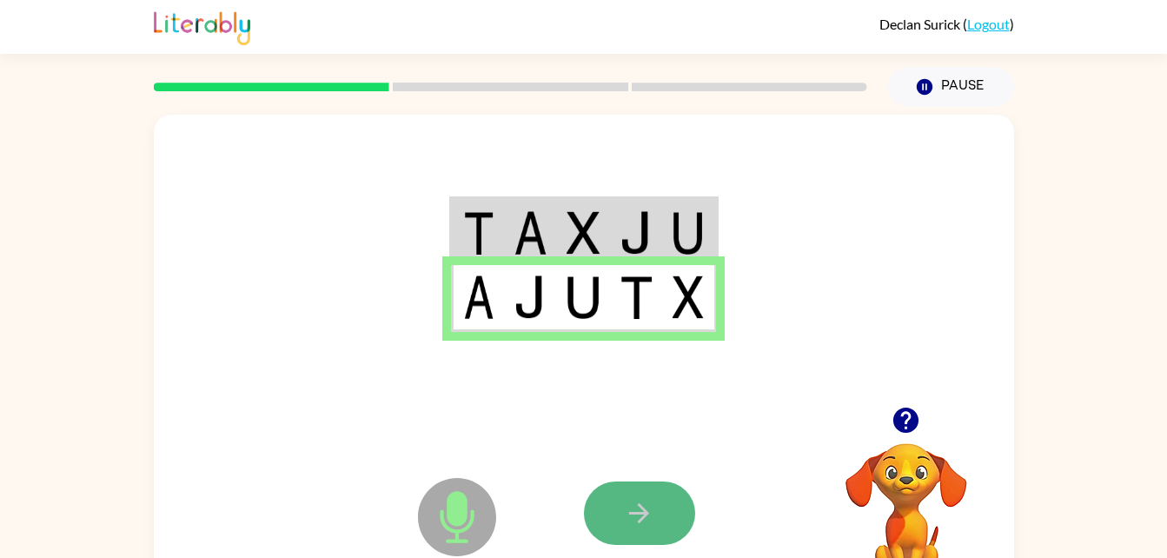
click at [623, 500] on button "button" at bounding box center [639, 512] width 111 height 63
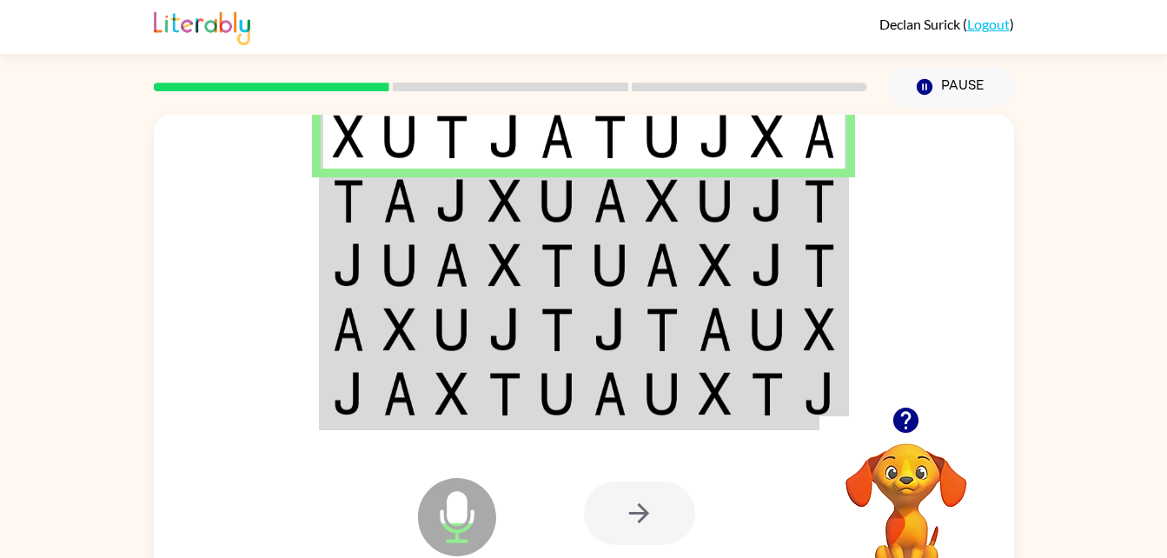
click at [457, 195] on img at bounding box center [451, 200] width 33 height 43
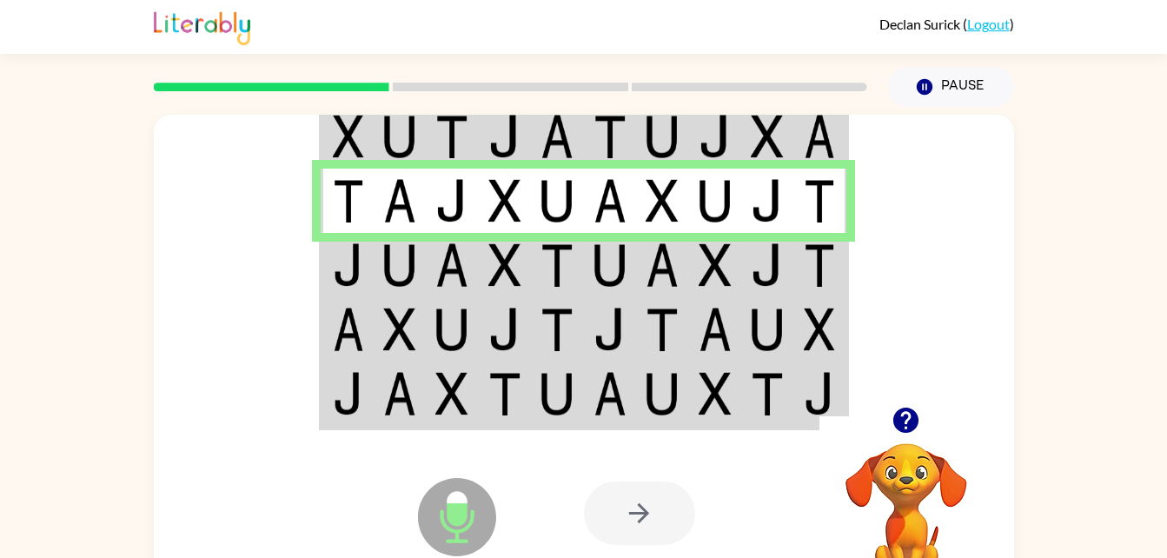
click at [377, 268] on td at bounding box center [400, 265] width 53 height 64
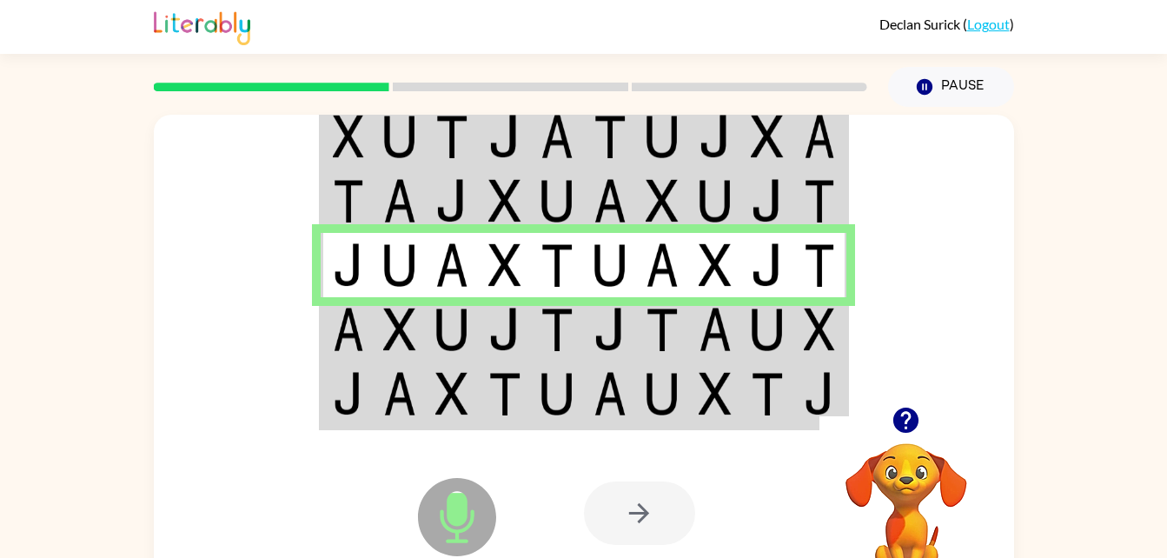
click at [365, 344] on td at bounding box center [347, 329] width 53 height 64
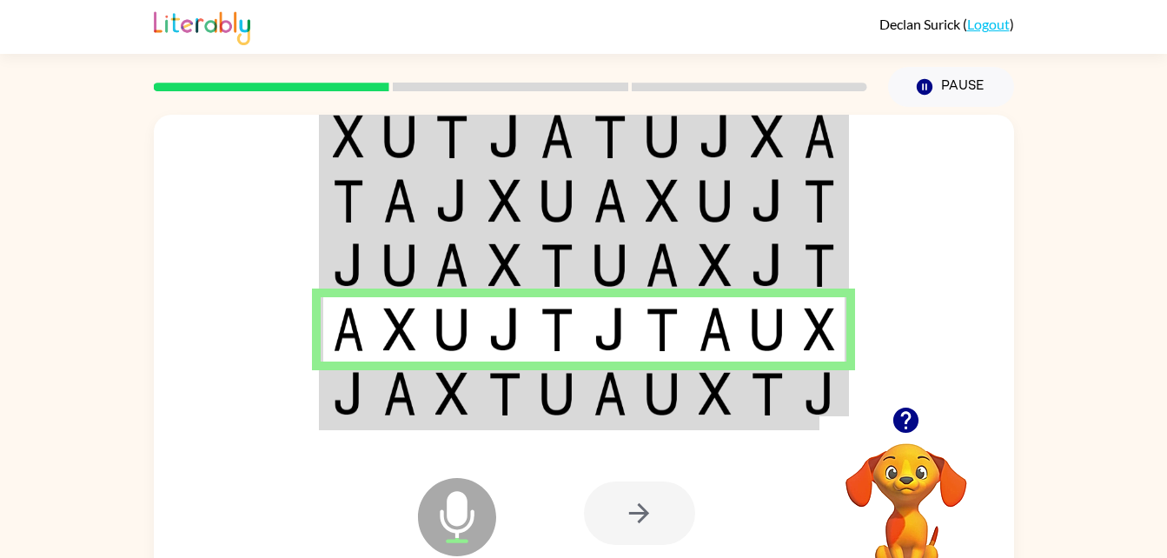
click at [354, 389] on img at bounding box center [348, 393] width 31 height 43
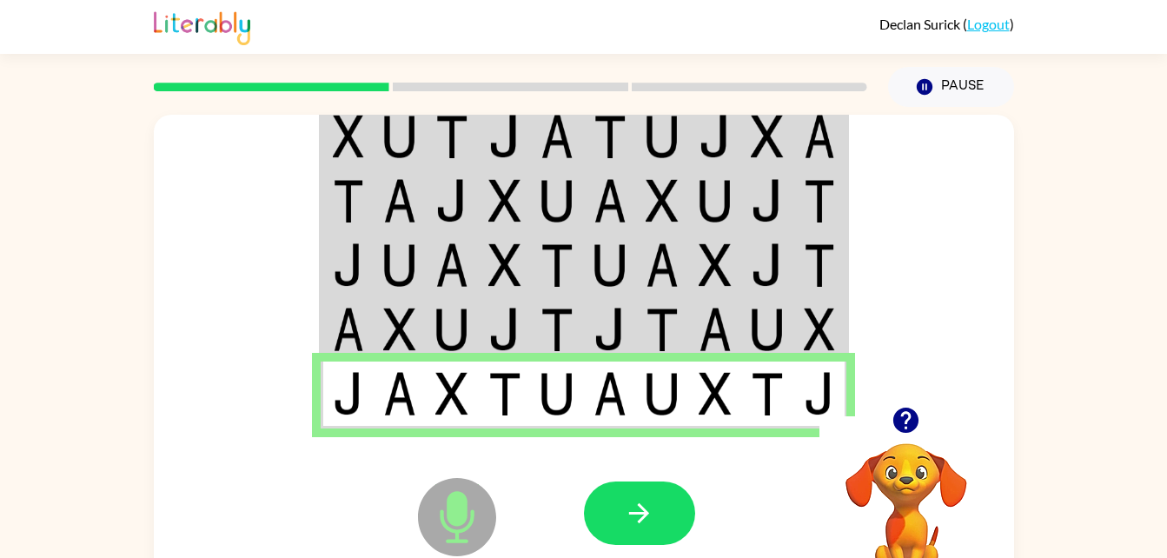
click at [349, 409] on img at bounding box center [348, 393] width 31 height 43
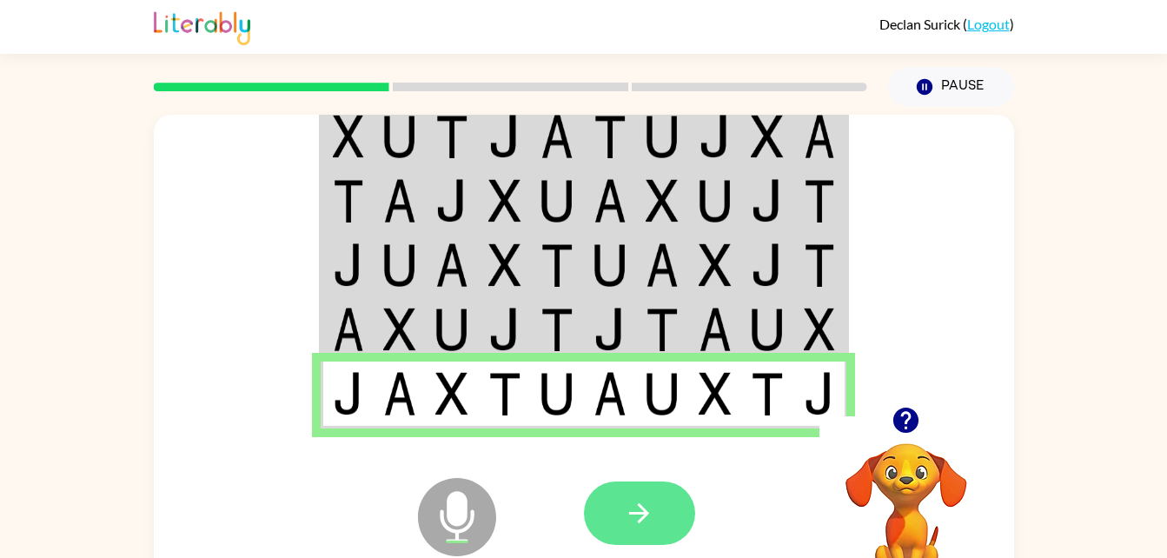
click at [646, 526] on icon "button" at bounding box center [639, 513] width 30 height 30
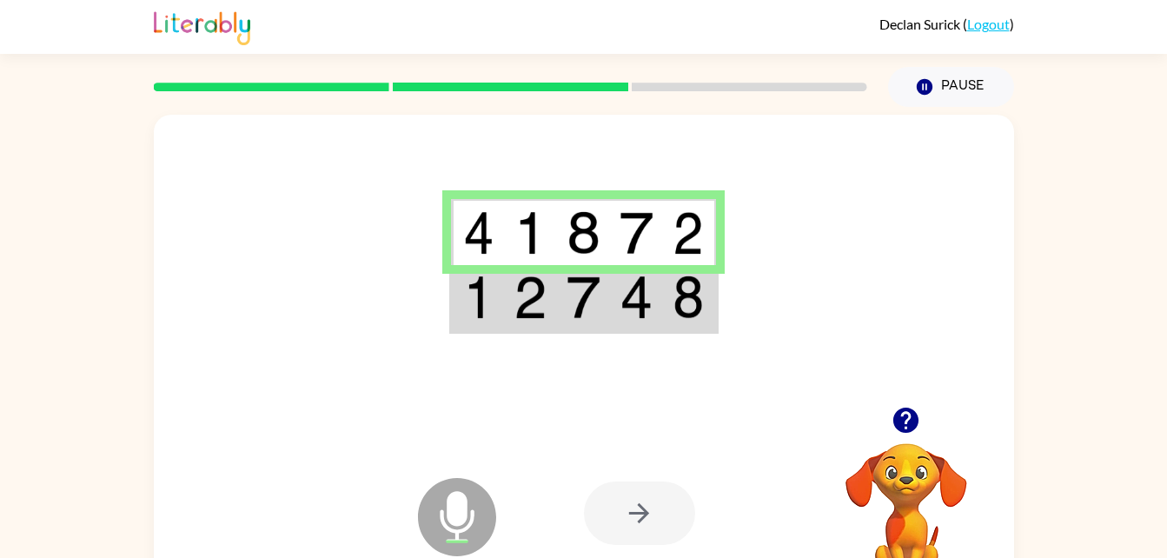
click at [468, 304] on img at bounding box center [478, 296] width 31 height 43
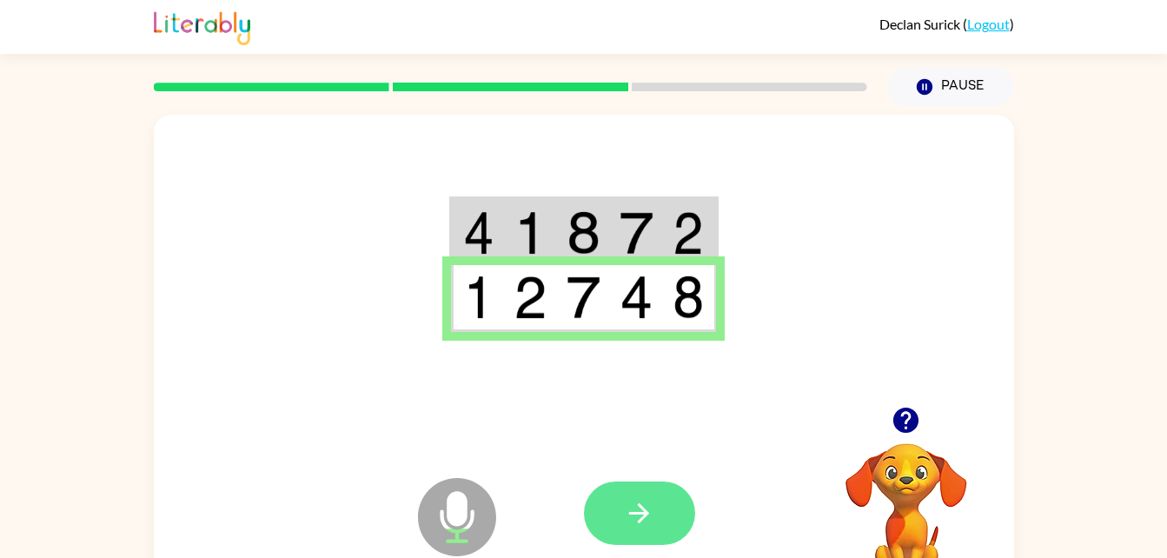
click at [626, 520] on icon "button" at bounding box center [639, 513] width 30 height 30
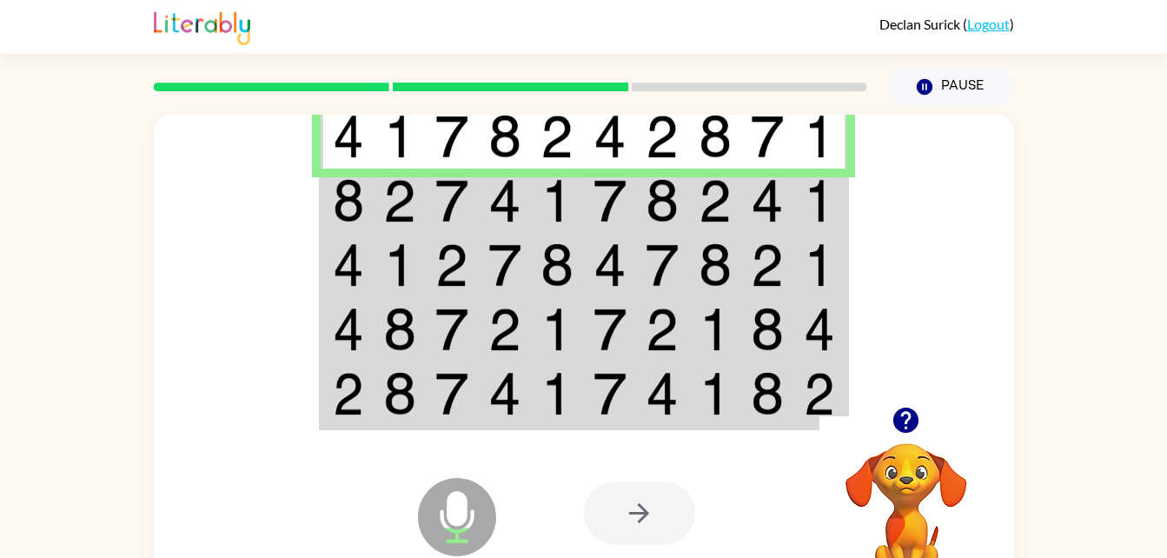
click at [343, 215] on img at bounding box center [348, 200] width 31 height 43
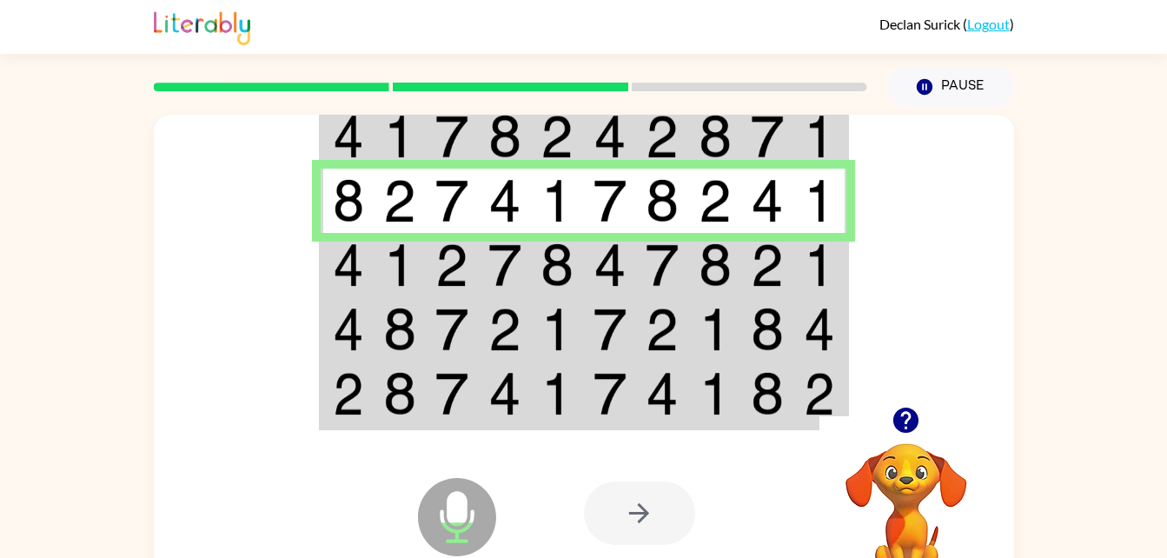
click at [359, 256] on img at bounding box center [348, 264] width 31 height 43
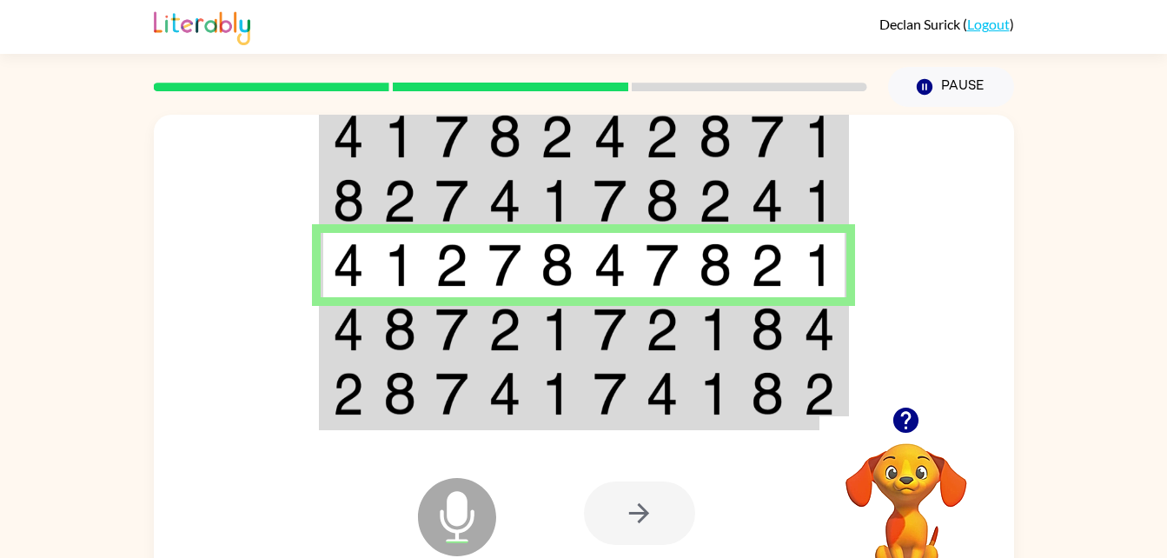
click at [344, 337] on img at bounding box center [348, 329] width 31 height 43
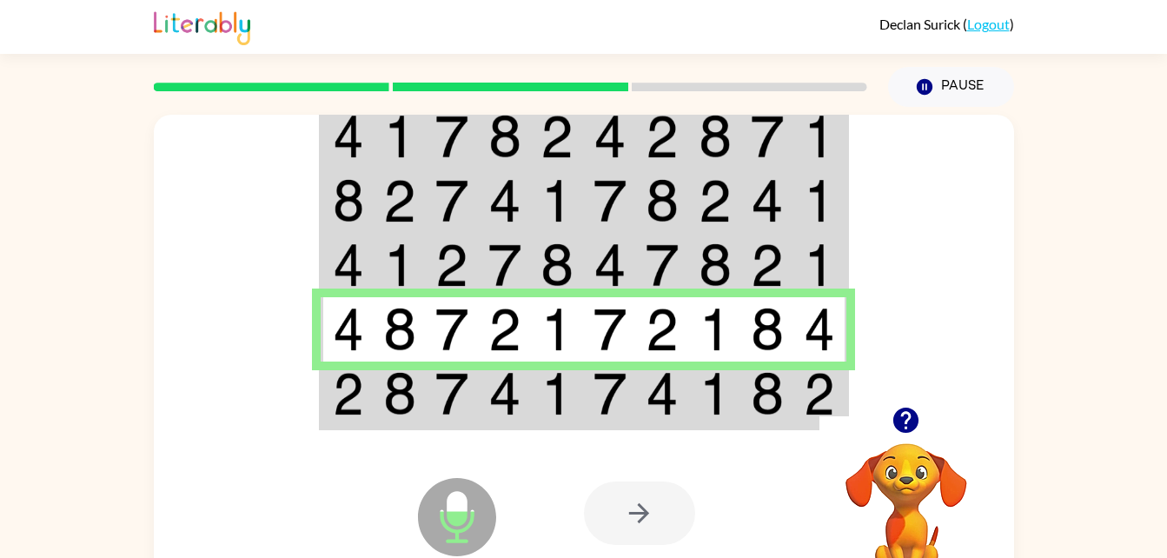
click at [421, 396] on td at bounding box center [400, 394] width 53 height 67
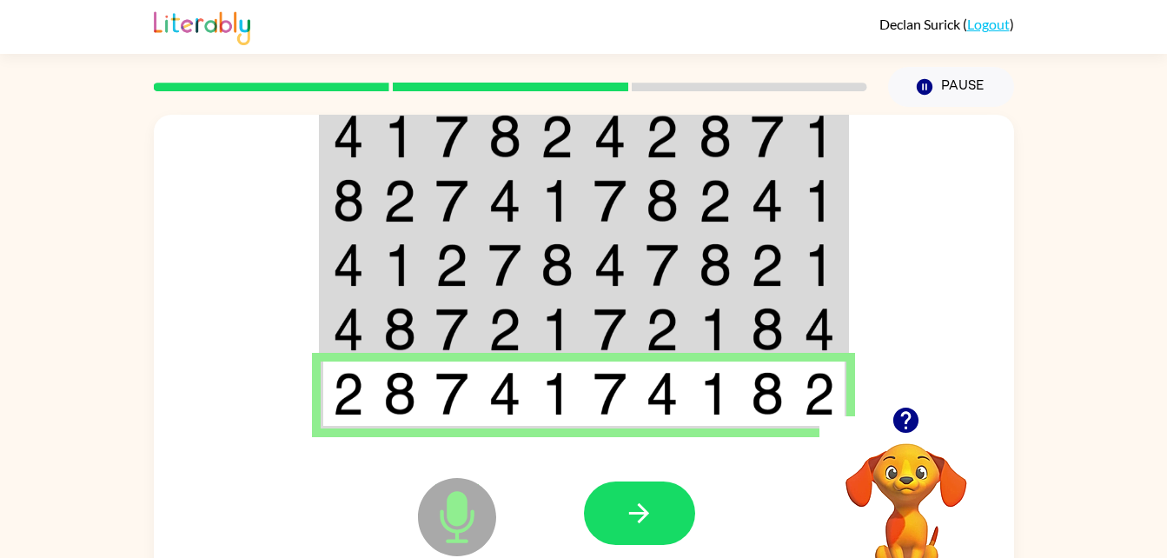
click at [630, 489] on button "button" at bounding box center [639, 512] width 111 height 63
